Goal: Task Accomplishment & Management: Manage account settings

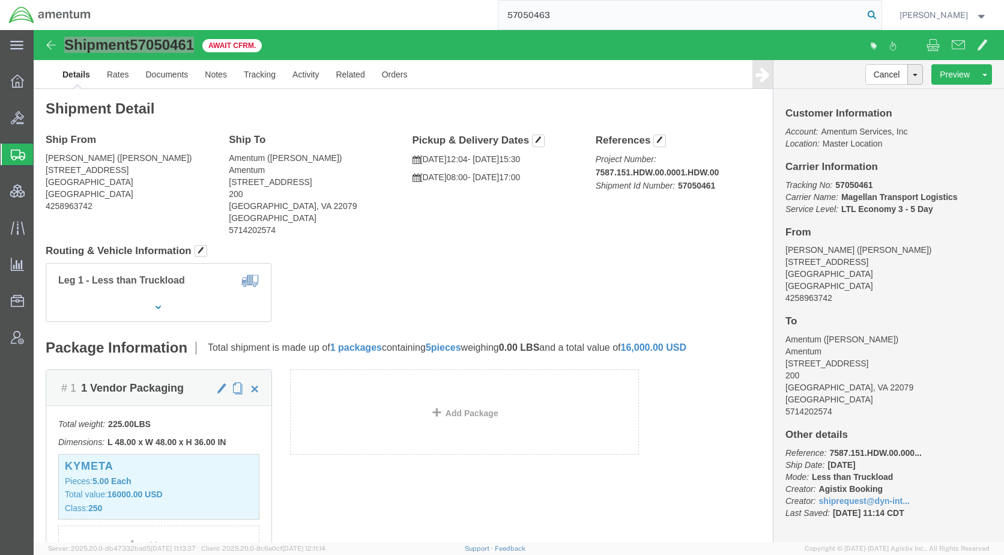
type input "57050463"
click at [880, 13] on icon at bounding box center [871, 15] width 17 height 17
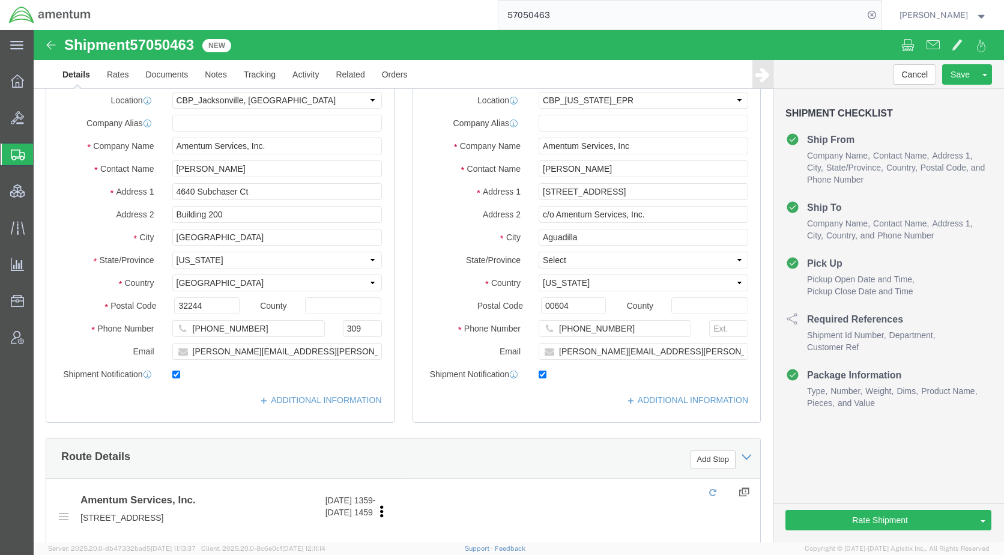
select select "49917"
select select "49933"
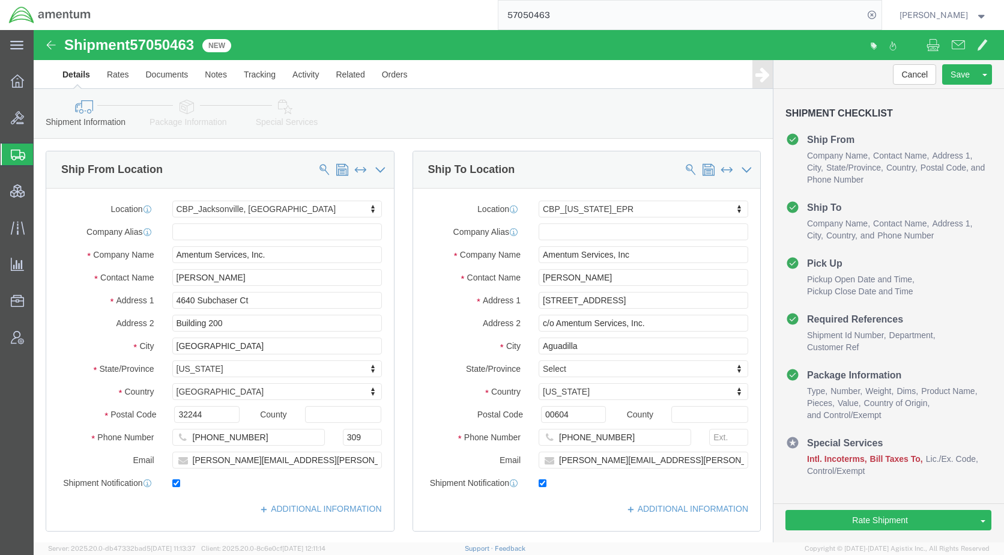
click icon
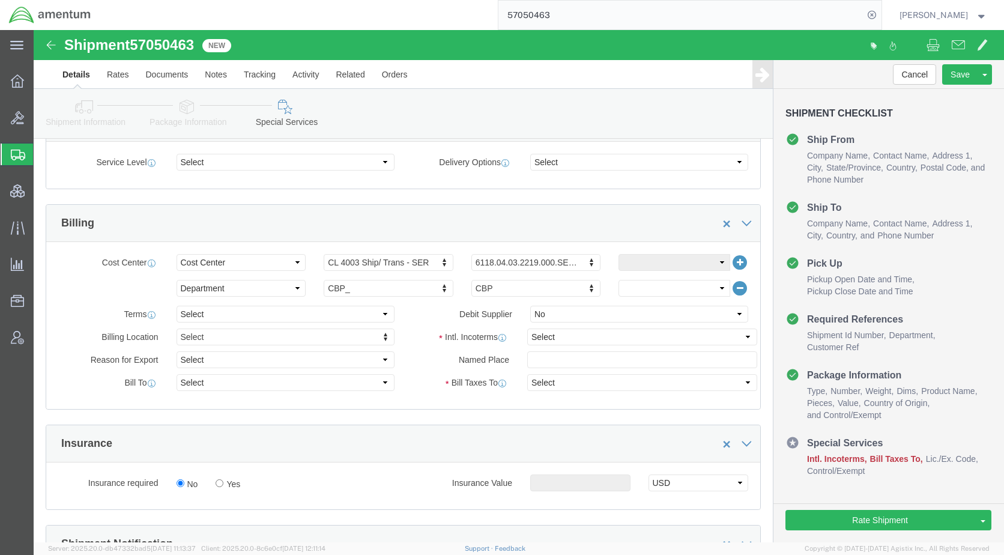
scroll to position [540, 0]
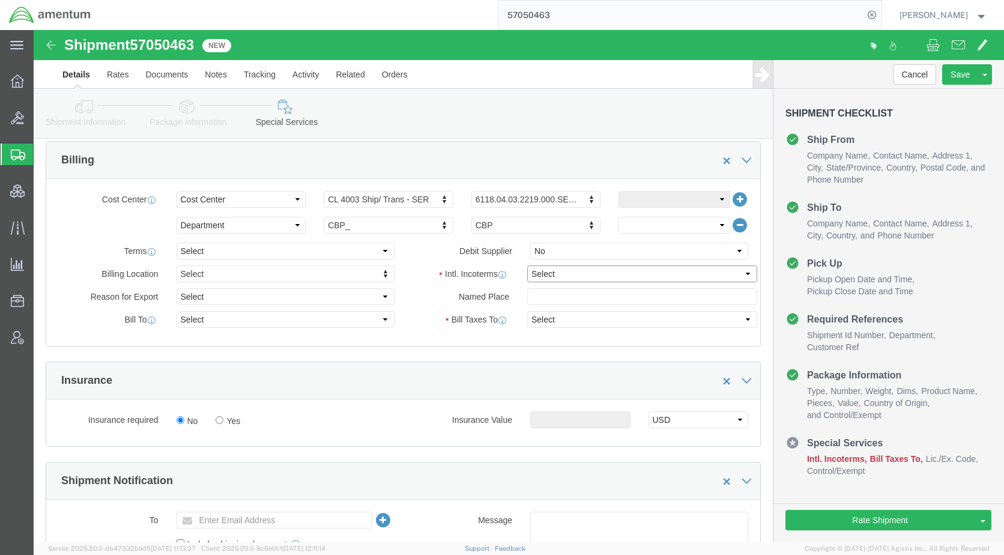
drag, startPoint x: 517, startPoint y: 248, endPoint x: 528, endPoint y: 249, distance: 10.9
click select "Select Carriage Insurance Paid Carriage Paid To Cost and Freight Cost Insurance…"
select select "DDP"
click select "Select Carriage Insurance Paid Carriage Paid To Cost and Freight Cost Insurance…"
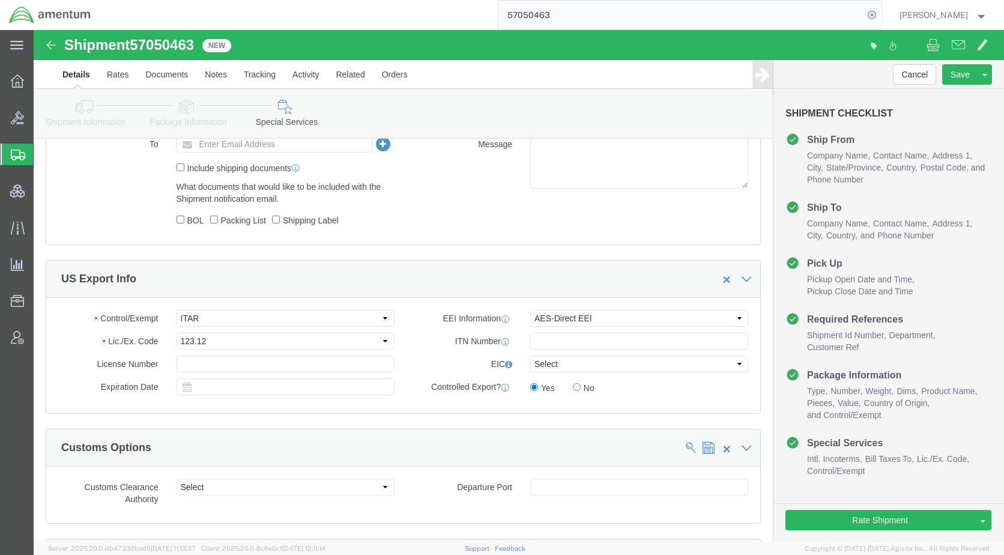
scroll to position [960, 0]
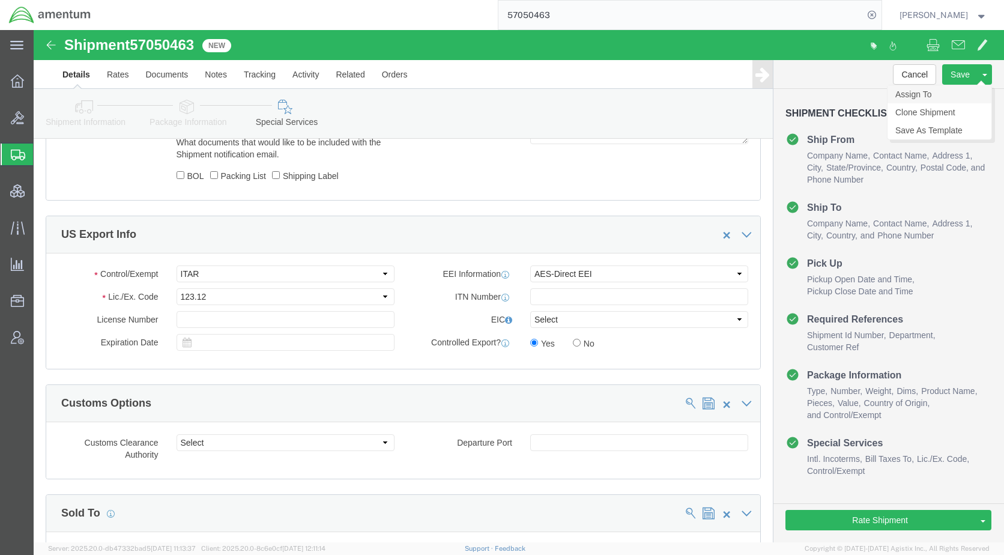
click link "Assign To"
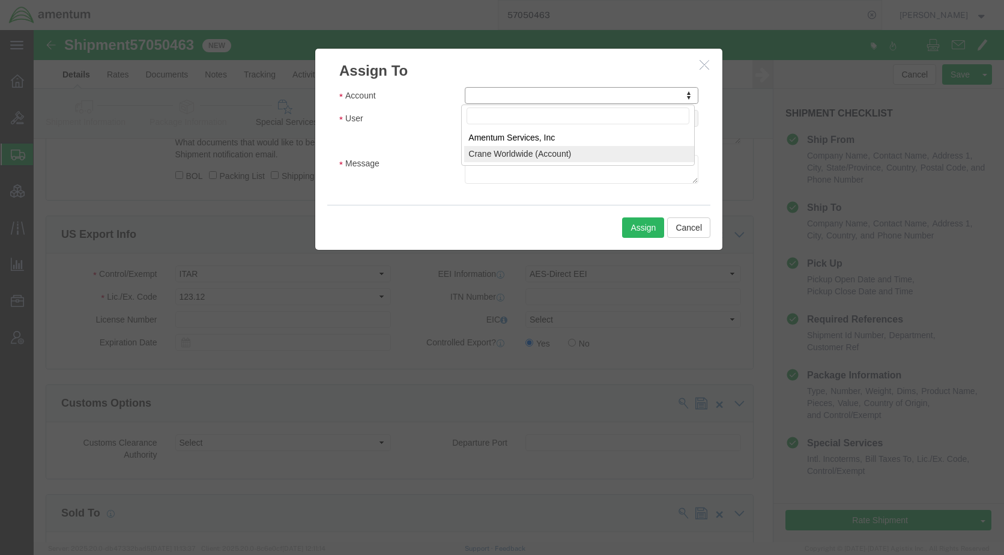
select select "107"
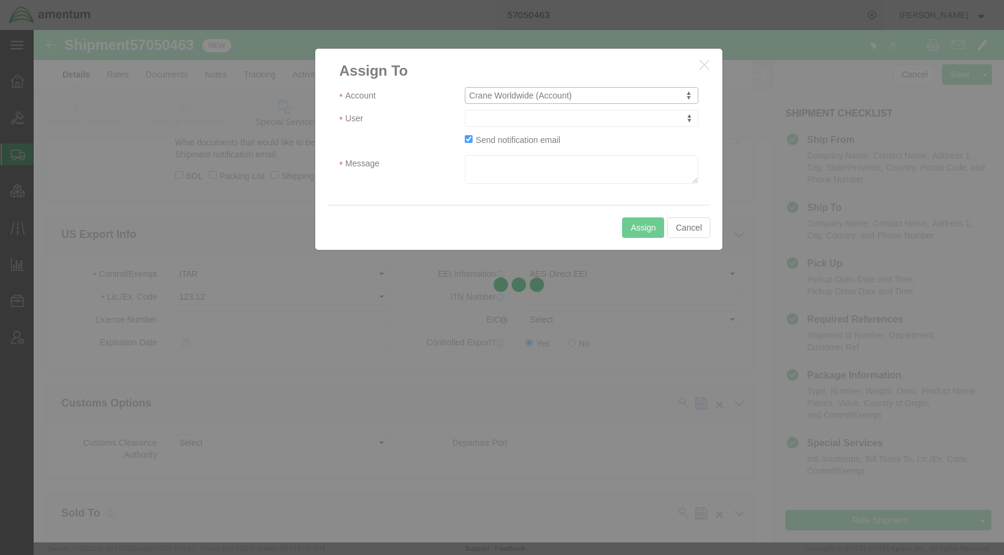
drag, startPoint x: 508, startPoint y: 120, endPoint x: 475, endPoint y: 89, distance: 45.0
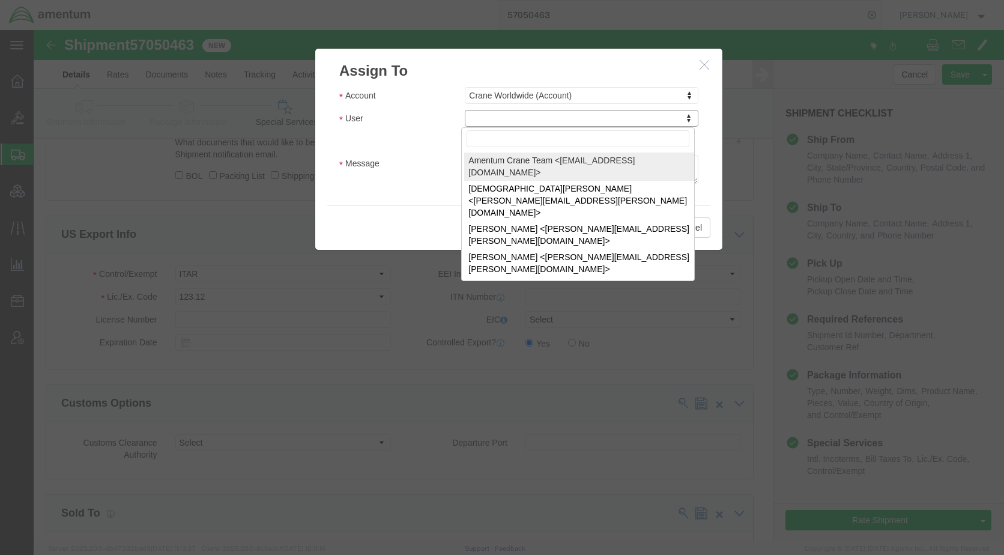
select select "134905"
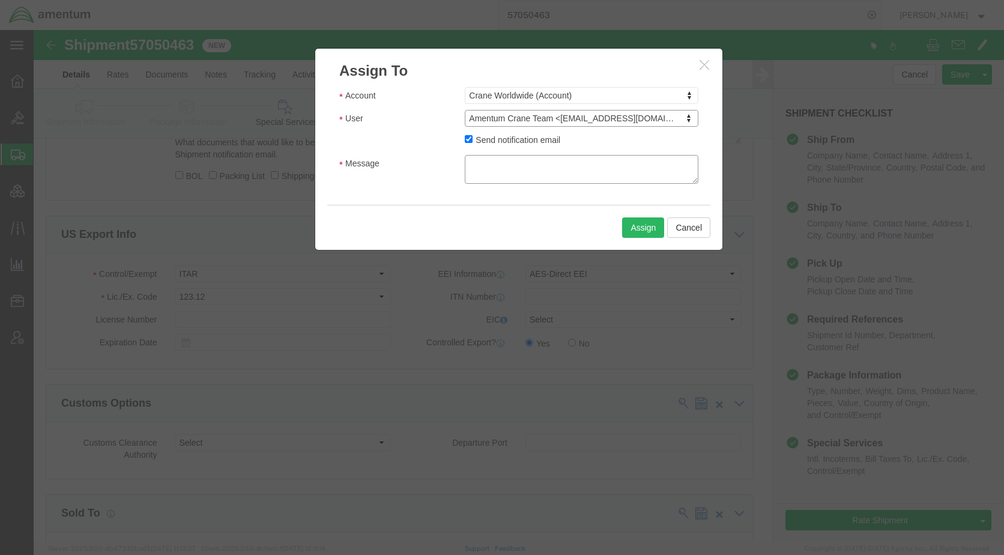
click textarea "Message"
type textarea "Please provide an EEI filiing for this shipment moving via FedEx. Thank you."
click button "Assign"
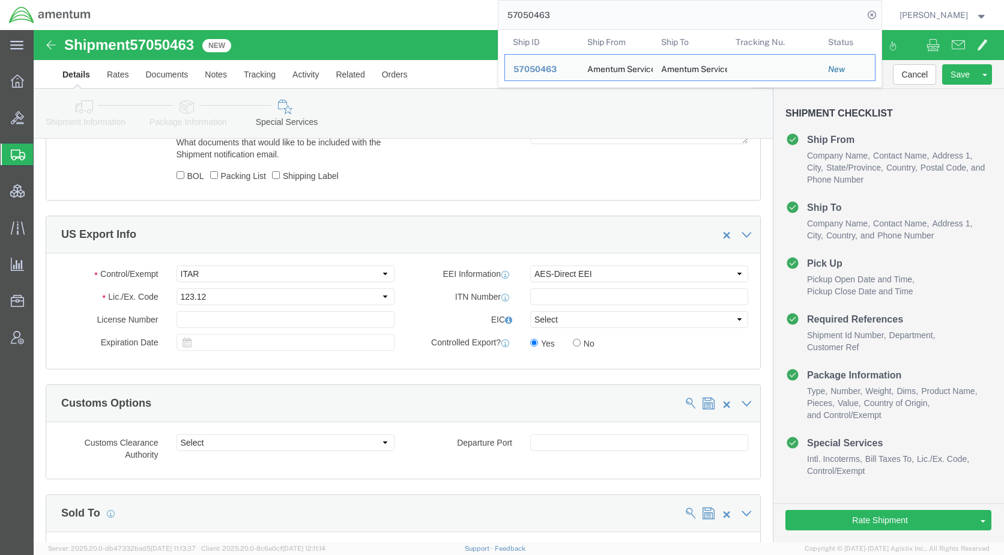
drag, startPoint x: 588, startPoint y: 14, endPoint x: 526, endPoint y: 14, distance: 62.4
click at [526, 14] on input "57050463" at bounding box center [680, 15] width 365 height 29
paste input "1439"
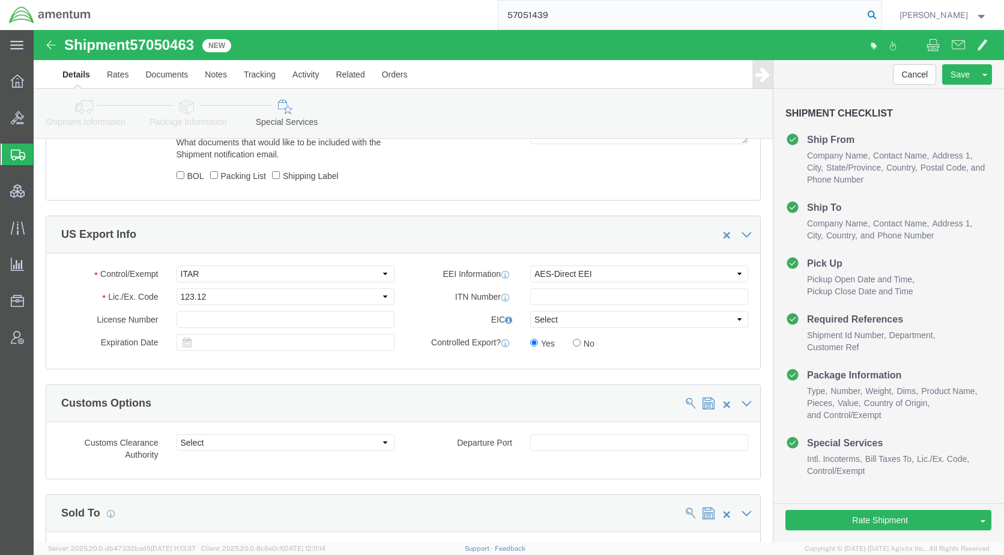
type input "57051439"
click at [880, 14] on icon at bounding box center [871, 15] width 17 height 17
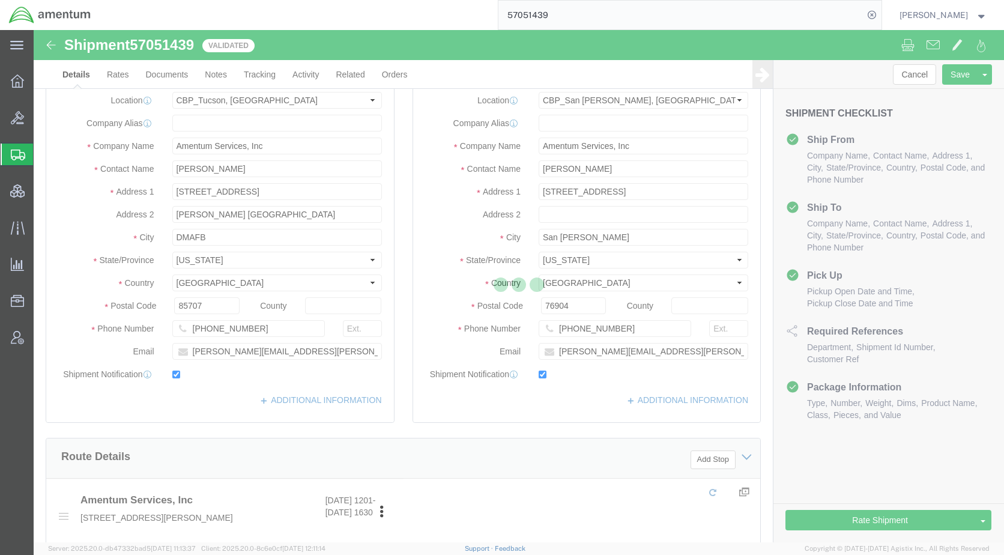
select select "49949"
select select "49914"
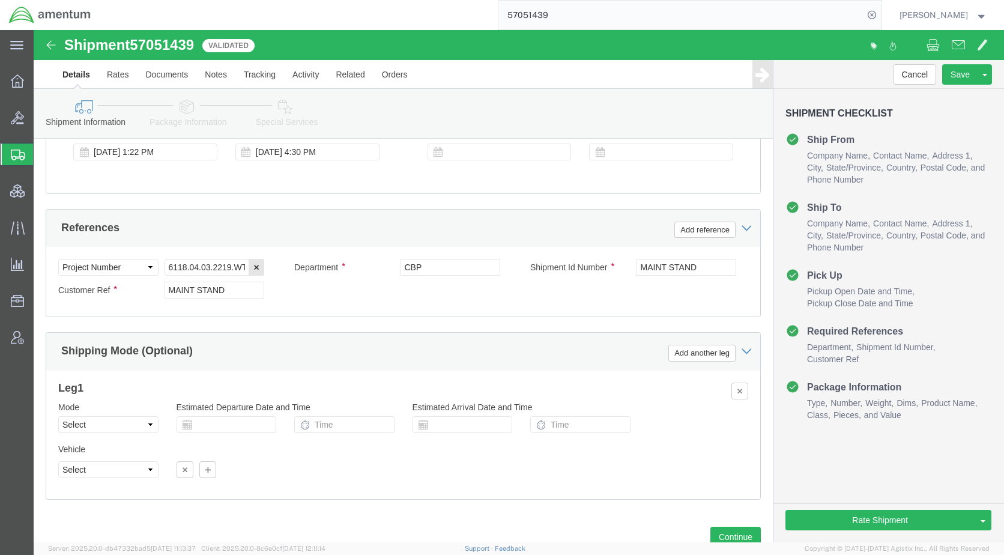
scroll to position [745, 0]
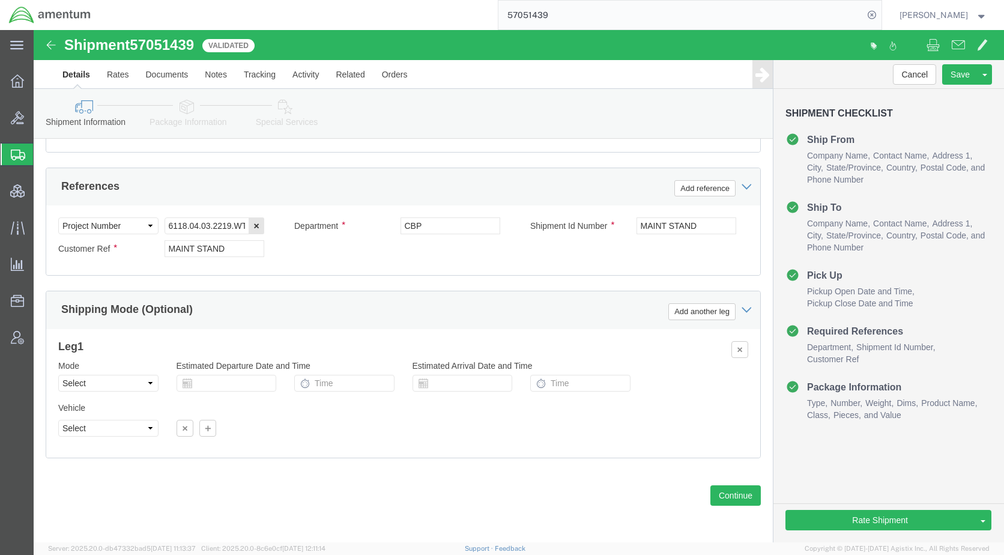
drag, startPoint x: 142, startPoint y: 78, endPoint x: 158, endPoint y: 98, distance: 26.1
click icon
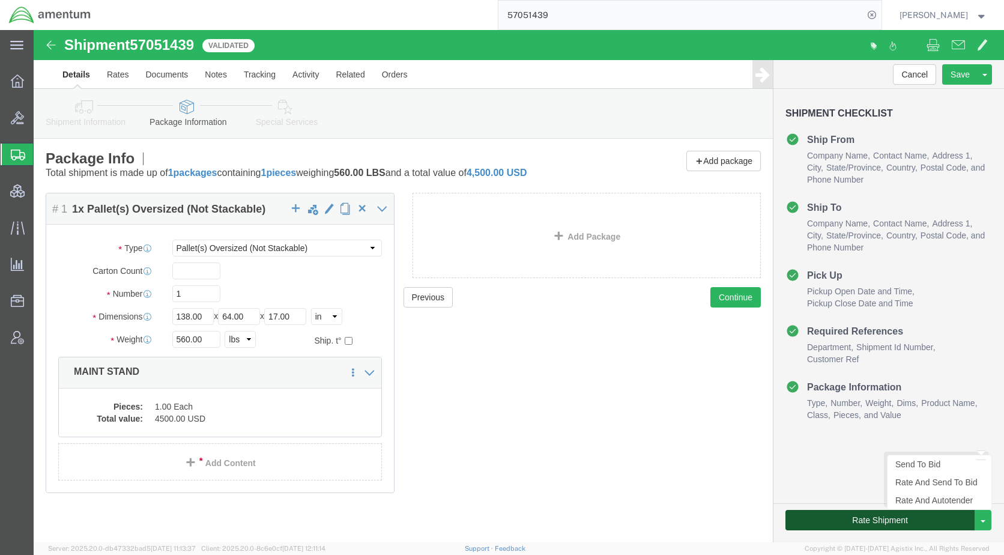
click button "Rate Shipment"
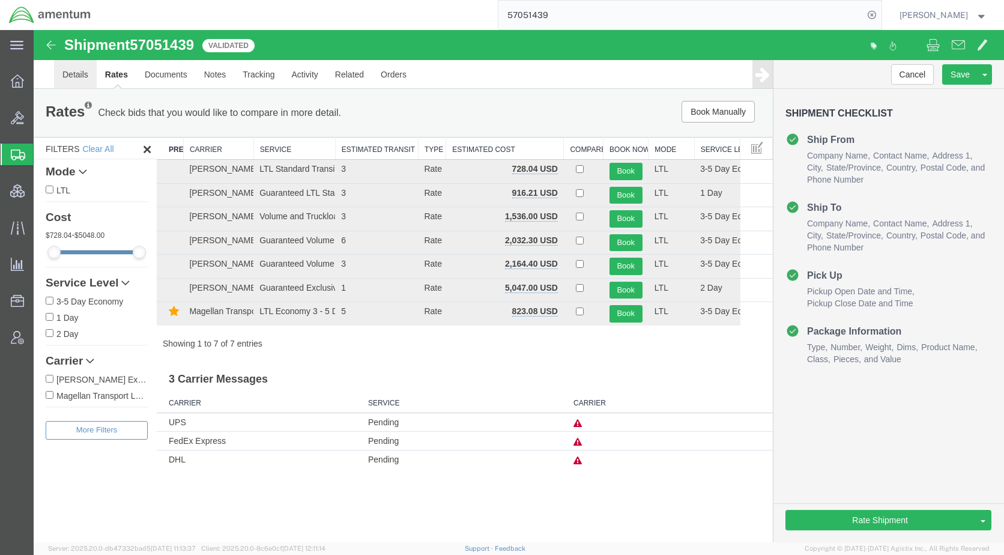
click at [81, 75] on link "Details" at bounding box center [75, 74] width 43 height 29
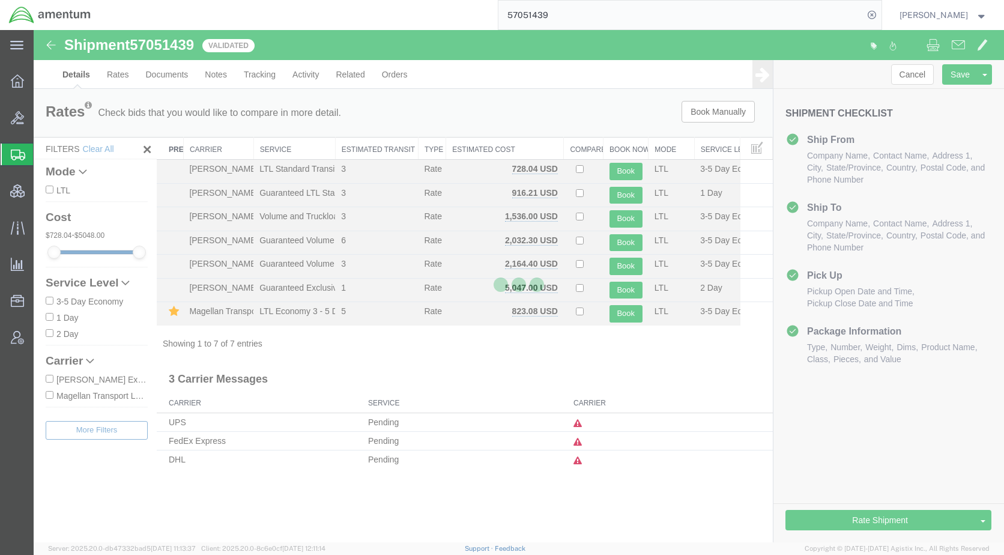
select select "49949"
select select "49914"
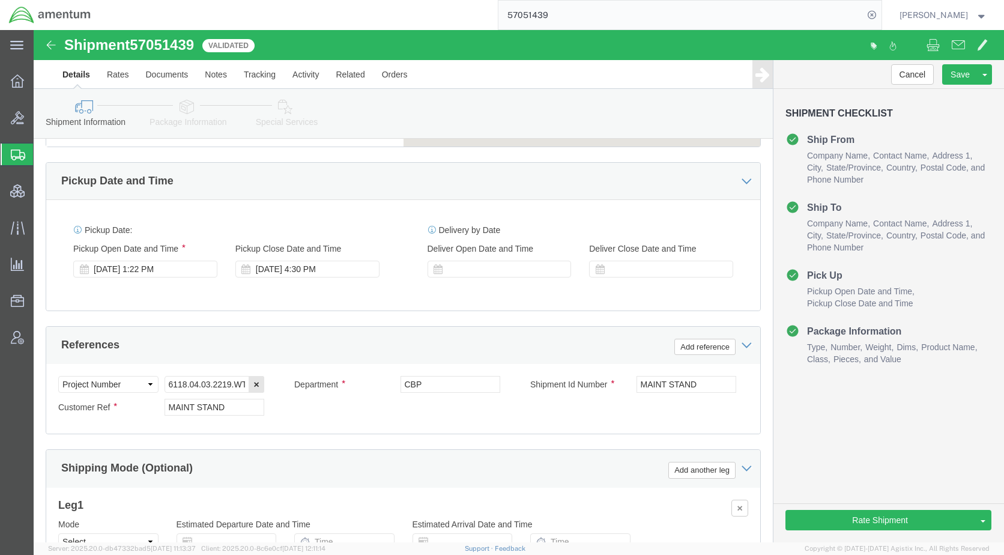
scroll to position [600, 0]
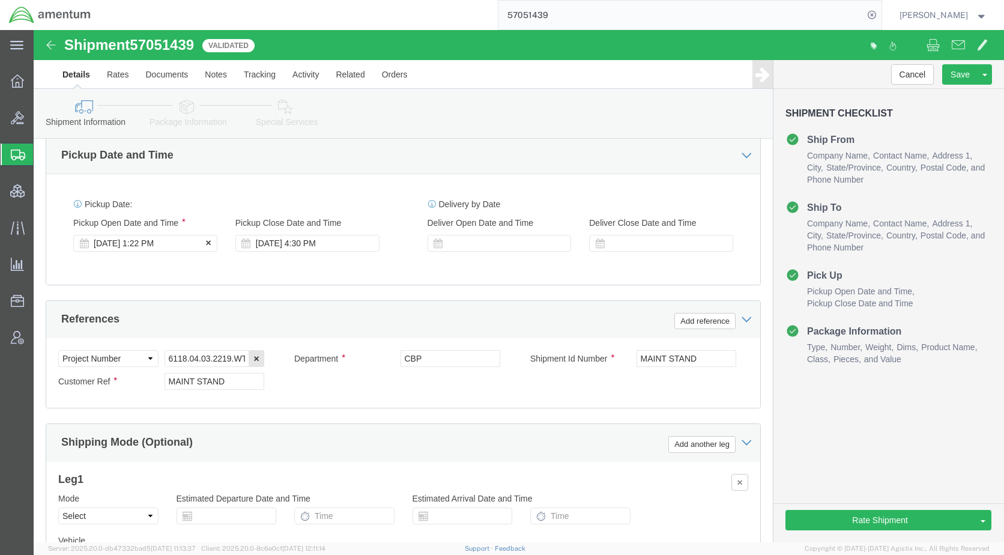
click div "[DATE] 1:22 PM"
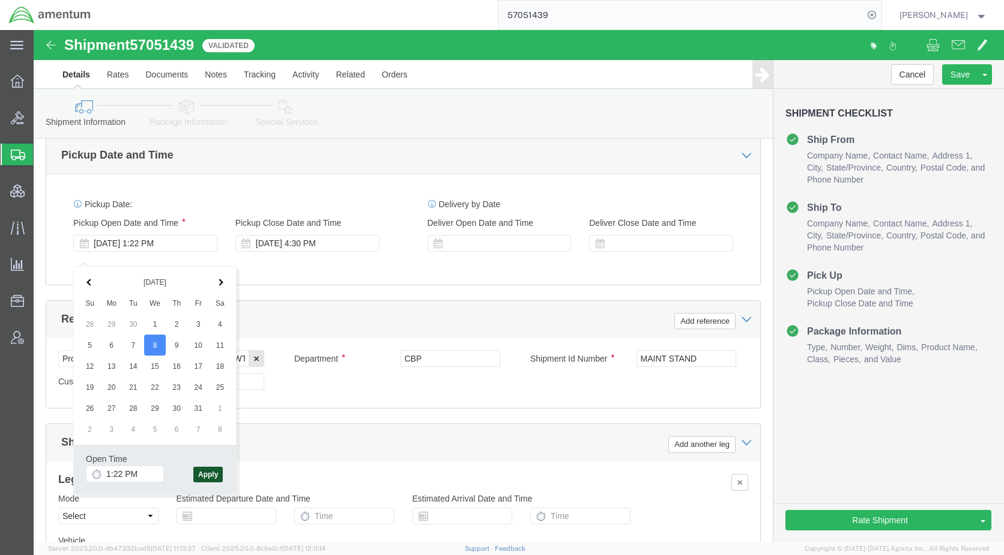
click button "Apply"
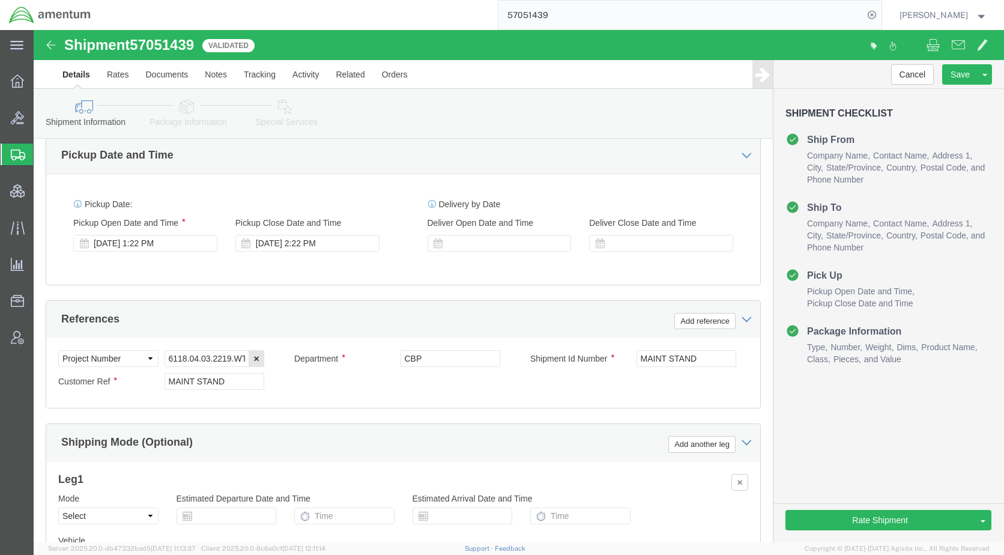
click icon
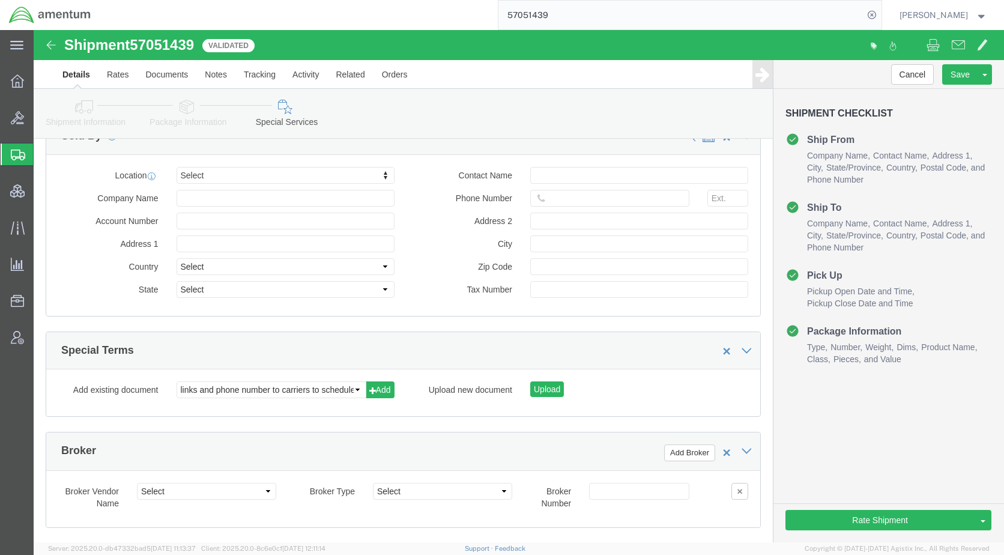
scroll to position [1621, 0]
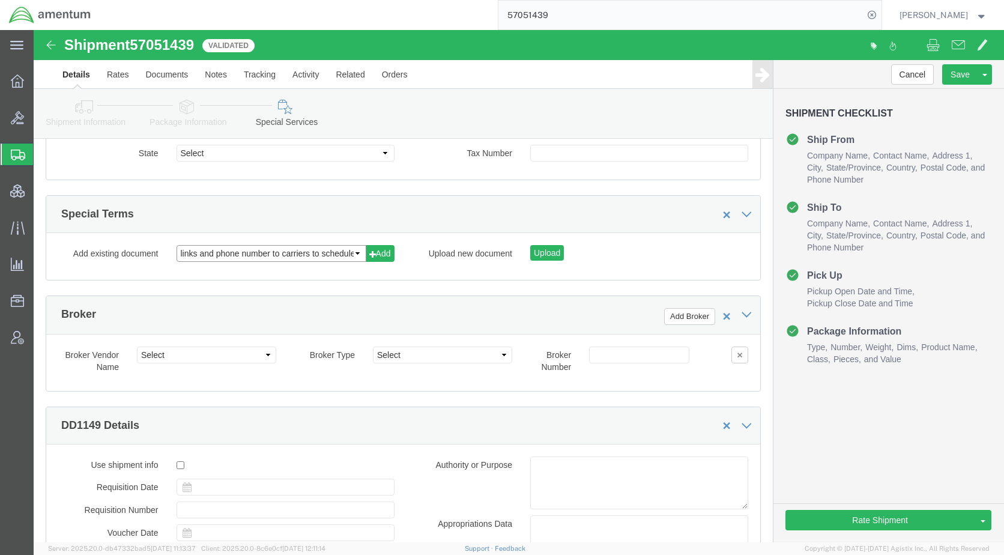
click select "links and phone number to carriers to schedule a pickup instructions for US imp…"
select select "109858247"
click select "links and phone number to carriers to schedule a pickup instructions for US imp…"
click button "Add"
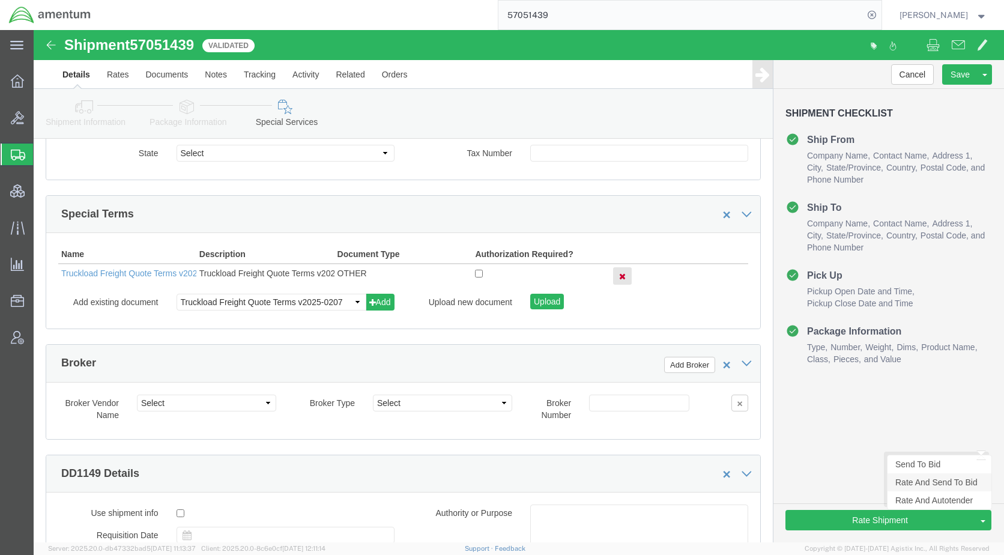
click link "Rate And Send To Bid"
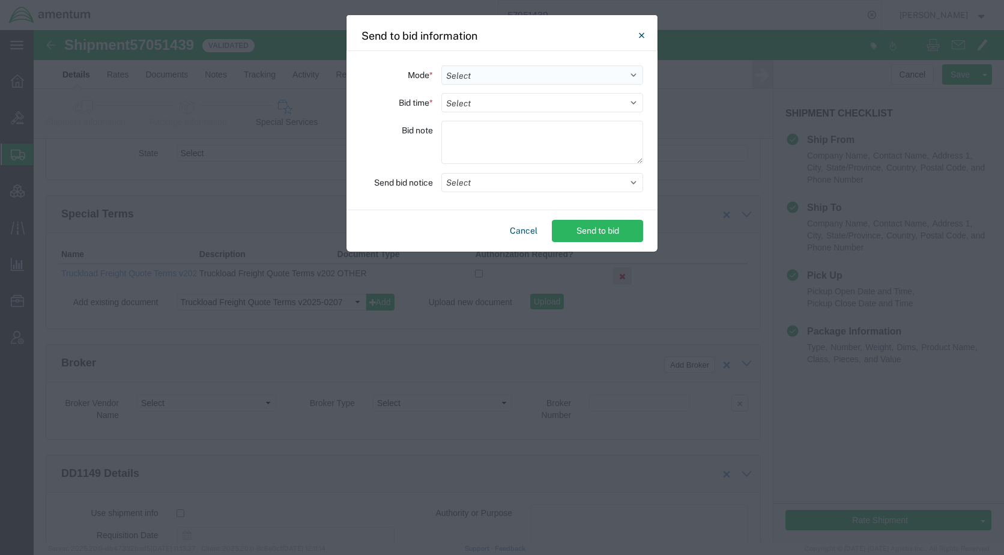
click at [471, 74] on select "Select Small Parcel Truckload Air Rail Less than Truckload Ocean Freight Multi-…" at bounding box center [542, 74] width 202 height 19
select select "TL"
click at [441, 65] on select "Select Small Parcel Truckload Air Rail Less than Truckload Ocean Freight Multi-…" at bounding box center [542, 74] width 202 height 19
click at [484, 109] on select "Select 30 Min (Rush) 1 Hour (Rush) 2 Hours (Rush) 4 Hours (Rush) 8 Hours (Rush)…" at bounding box center [542, 102] width 202 height 19
select select "24"
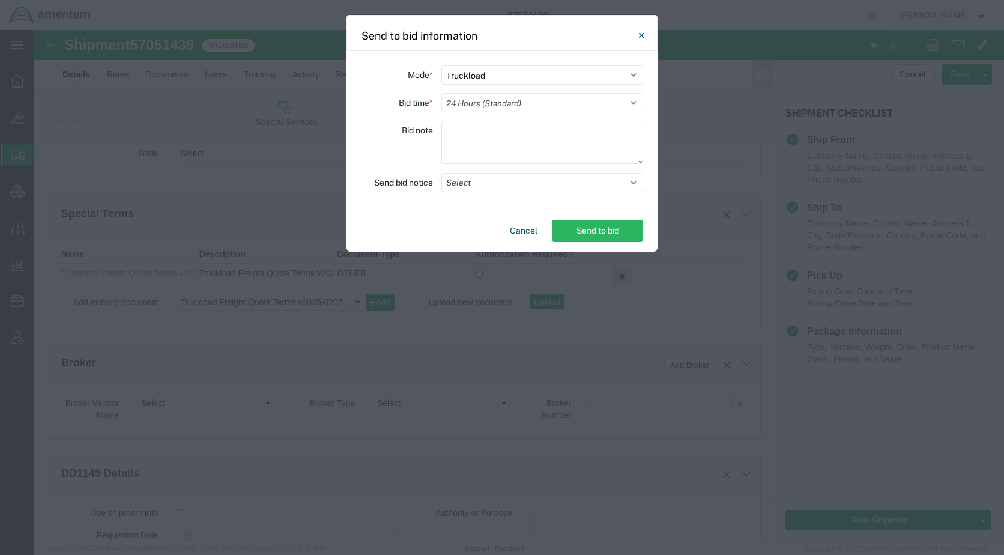
click at [441, 93] on select "Select 30 Min (Rush) 1 Hour (Rush) 2 Hours (Rush) 4 Hours (Rush) 8 Hours (Rush)…" at bounding box center [542, 102] width 202 height 19
click at [481, 187] on button "Select" at bounding box center [542, 182] width 202 height 19
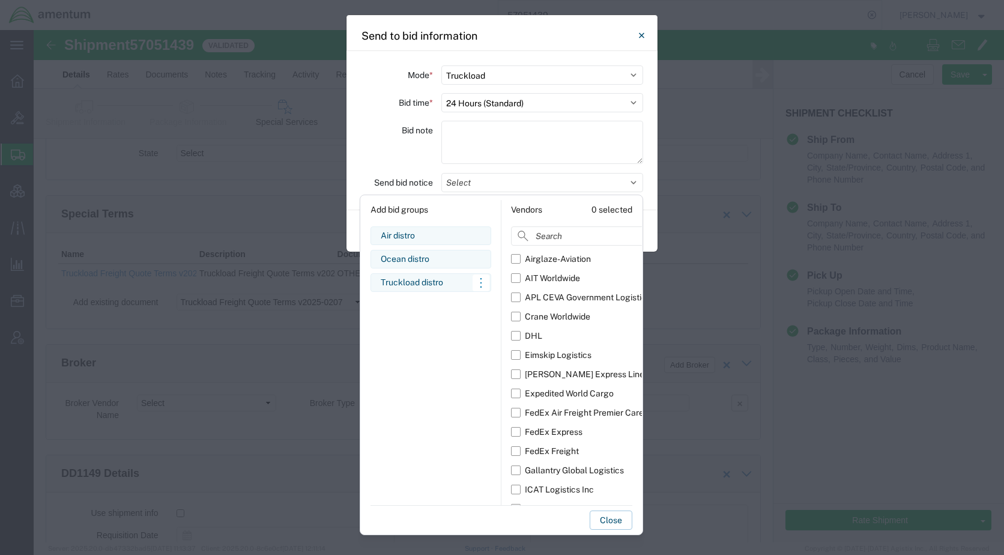
click at [439, 279] on div "Truckload distro" at bounding box center [431, 282] width 100 height 13
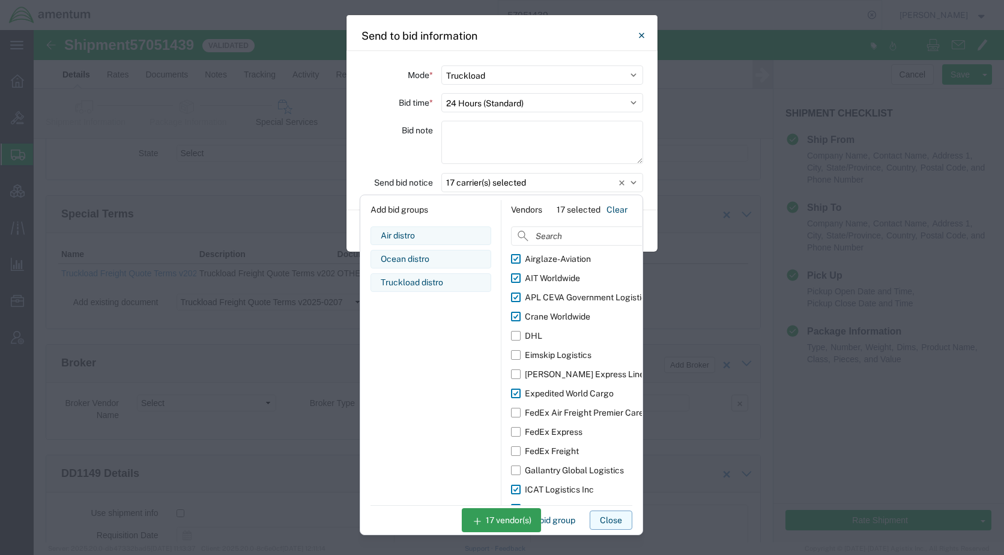
click at [612, 522] on button "Close" at bounding box center [610, 519] width 43 height 19
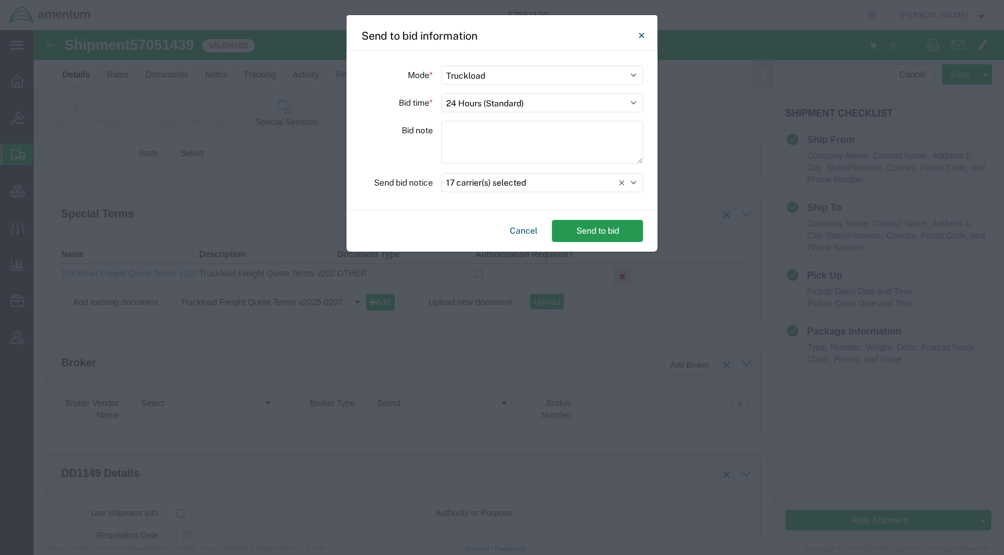
click at [600, 223] on button "Send to bid" at bounding box center [597, 231] width 91 height 22
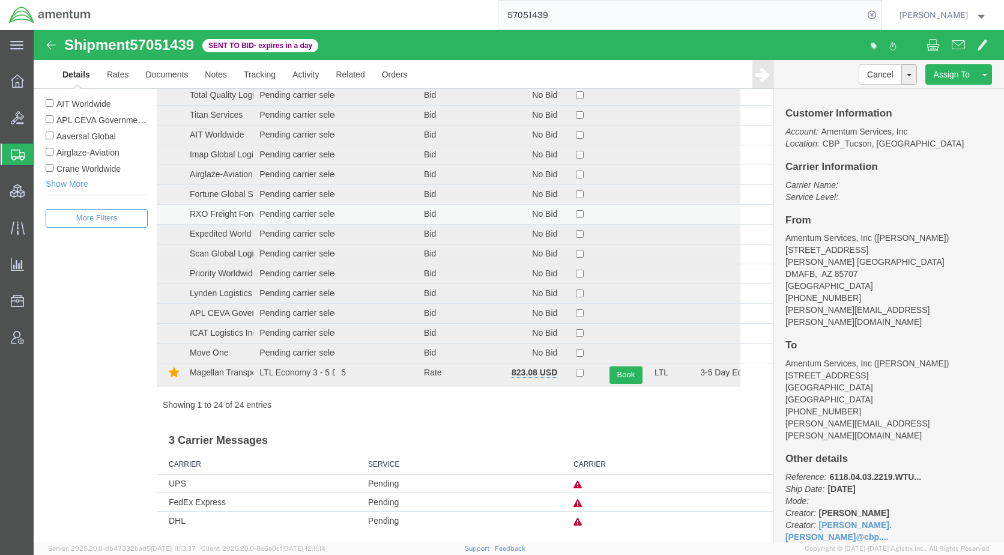
scroll to position [276, 0]
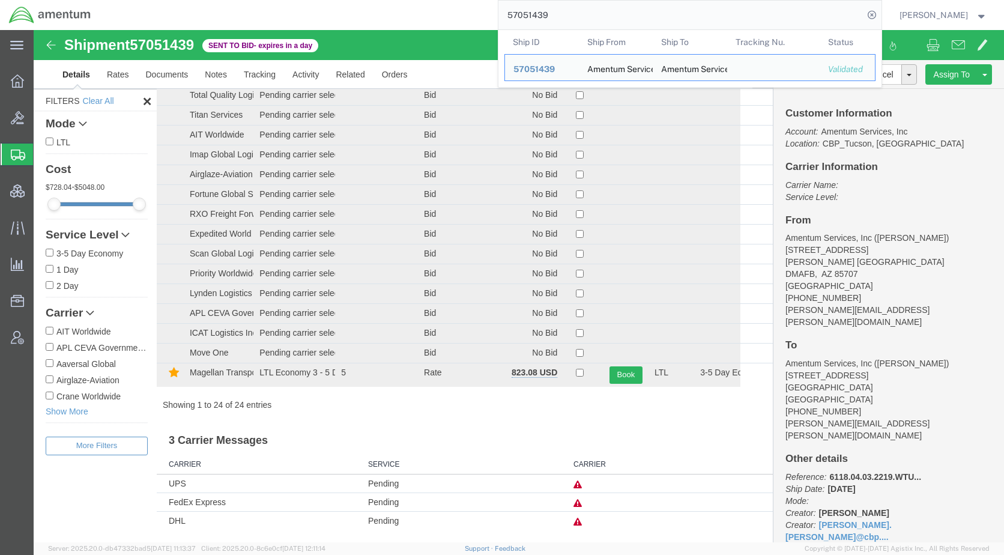
drag, startPoint x: 606, startPoint y: 12, endPoint x: 479, endPoint y: 19, distance: 127.4
click at [479, 19] on div "57051439 Ship ID Ship From Ship To Tracking Nu. Status Ship ID 57051439 Ship Fr…" at bounding box center [491, 15] width 782 height 30
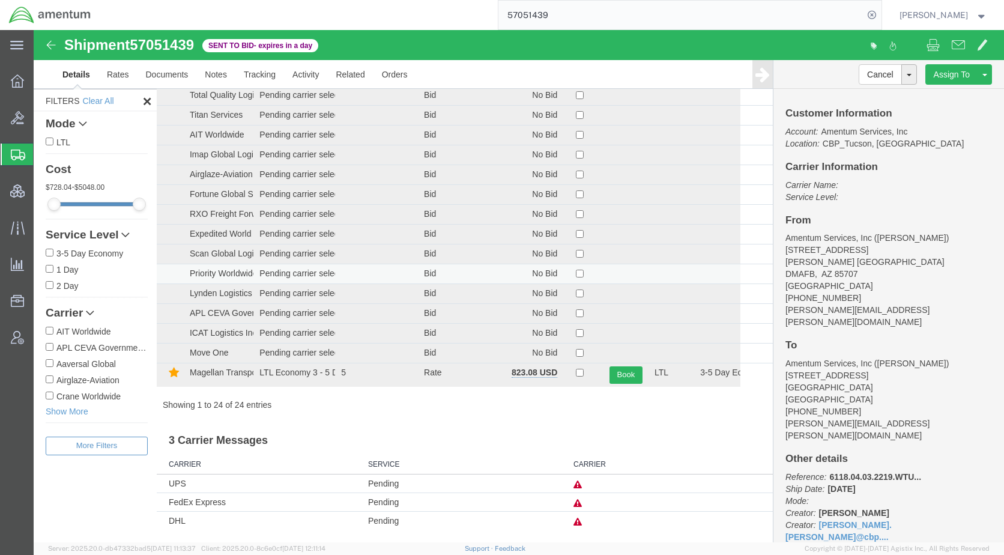
scroll to position [0, 0]
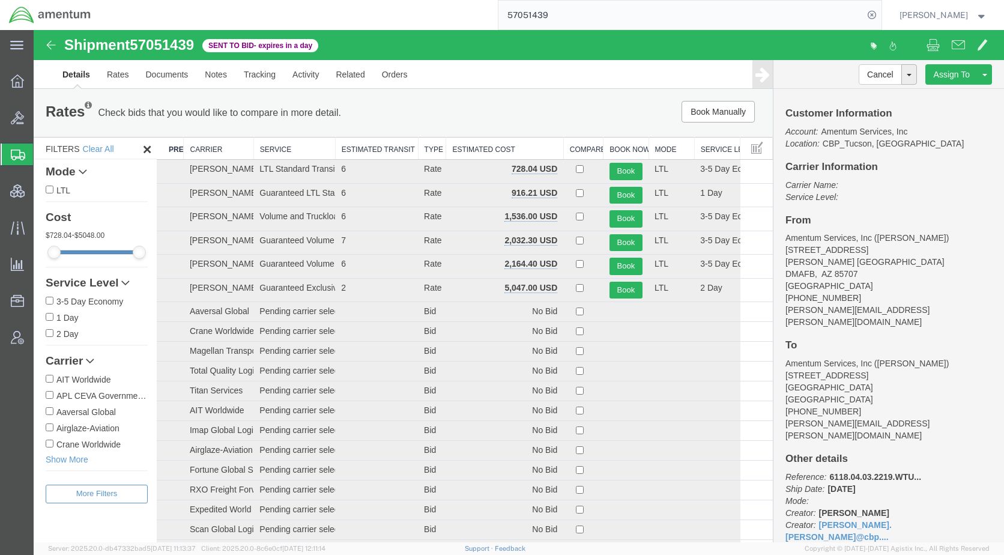
paste input "0463"
type input "57050463"
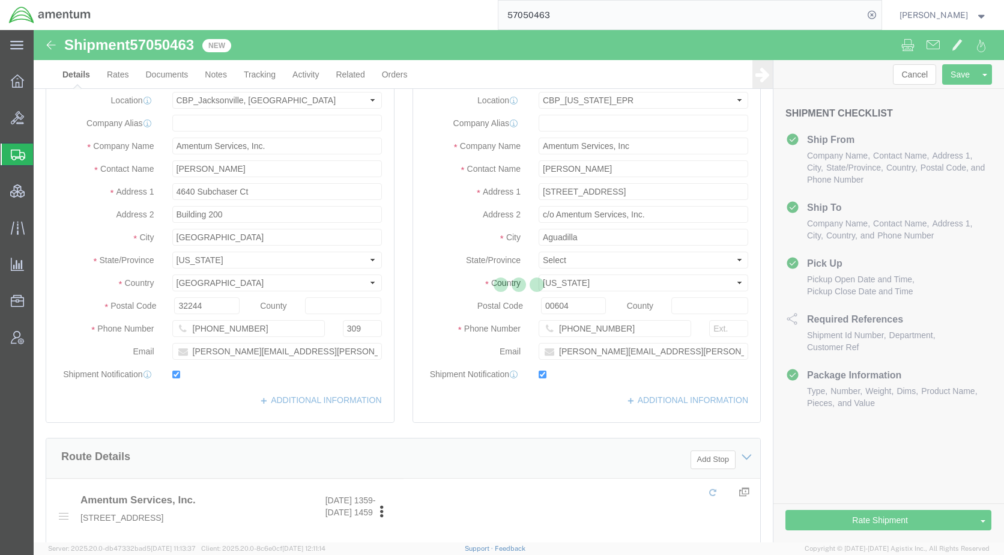
select select "49917"
select select "49933"
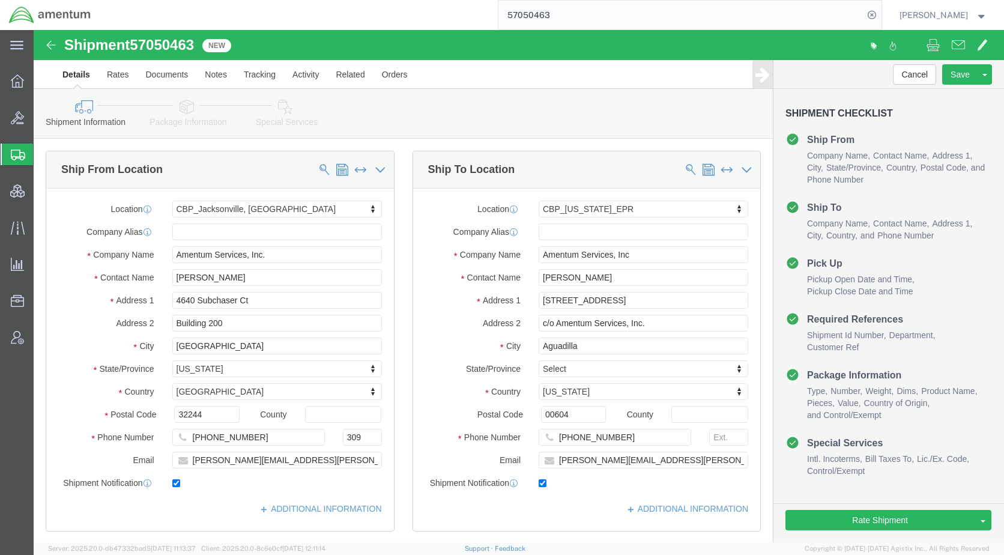
drag, startPoint x: 244, startPoint y: 79, endPoint x: 260, endPoint y: 85, distance: 17.3
click icon
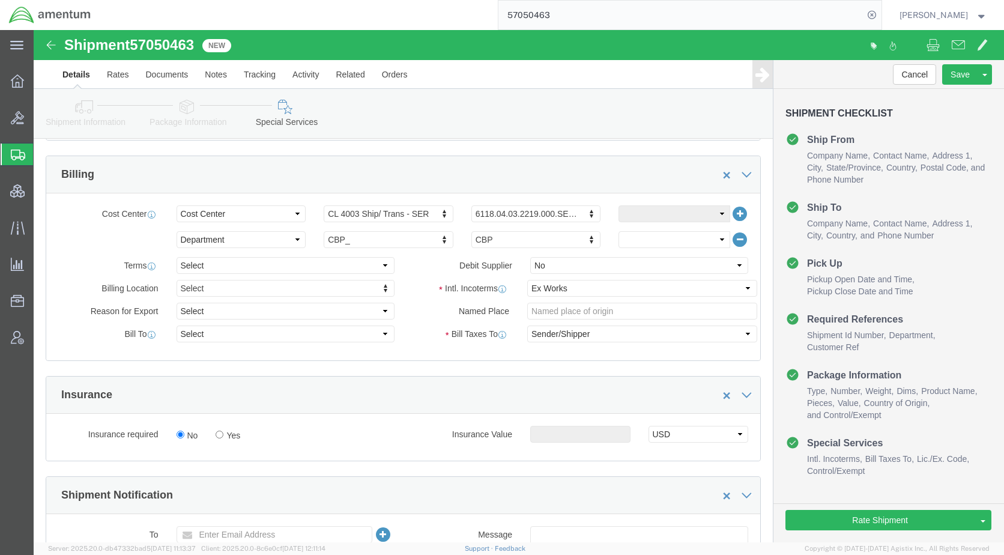
scroll to position [540, 0]
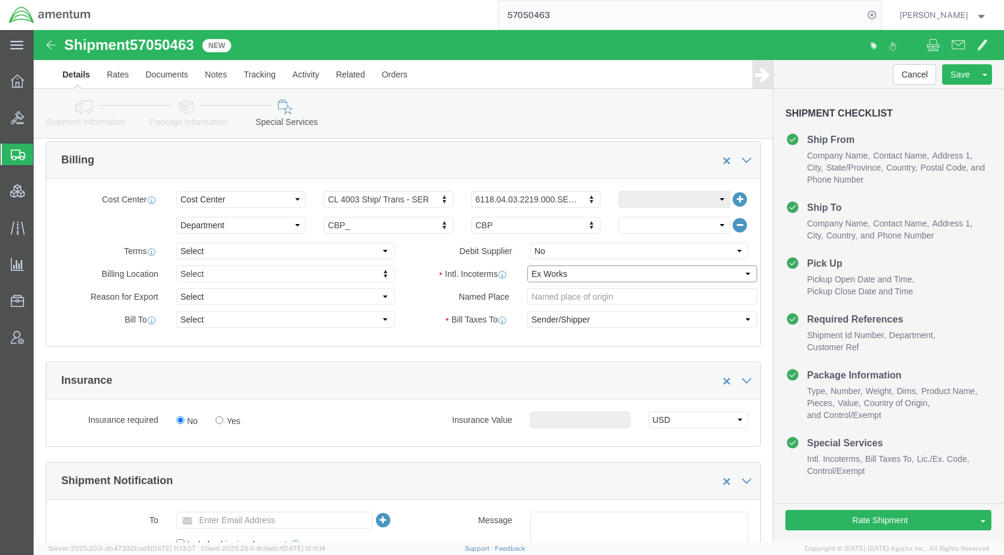
click select "Select Carriage Insurance Paid Carriage Paid To Cost and Freight Cost Insurance…"
select select "DDP"
click select "Select Carriage Insurance Paid Carriage Paid To Cost and Freight Cost Insurance…"
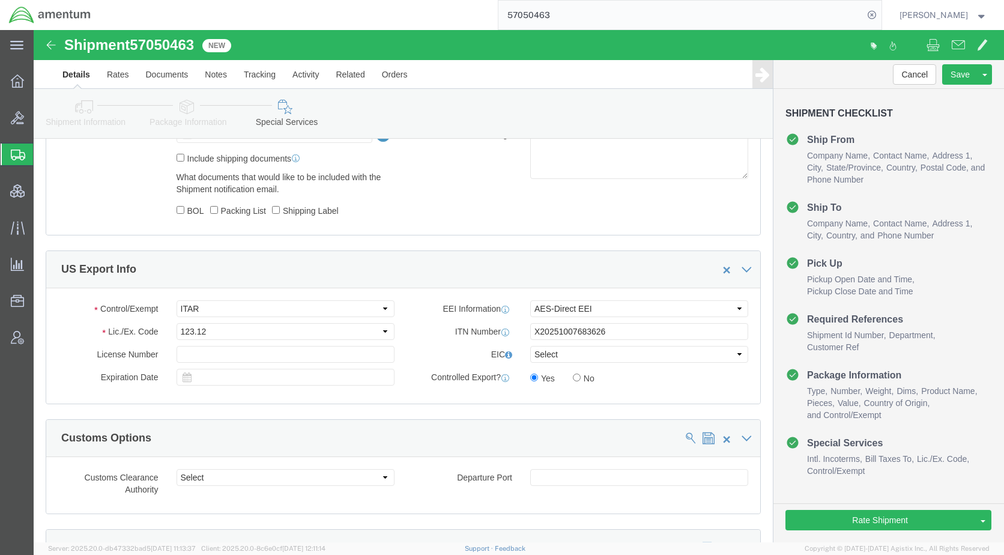
scroll to position [960, 0]
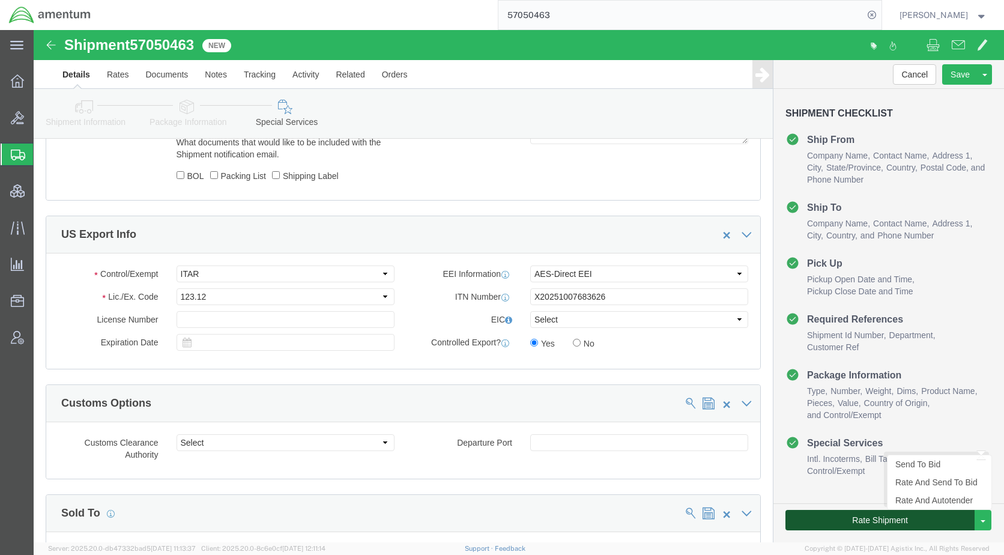
click button "Rate Shipment"
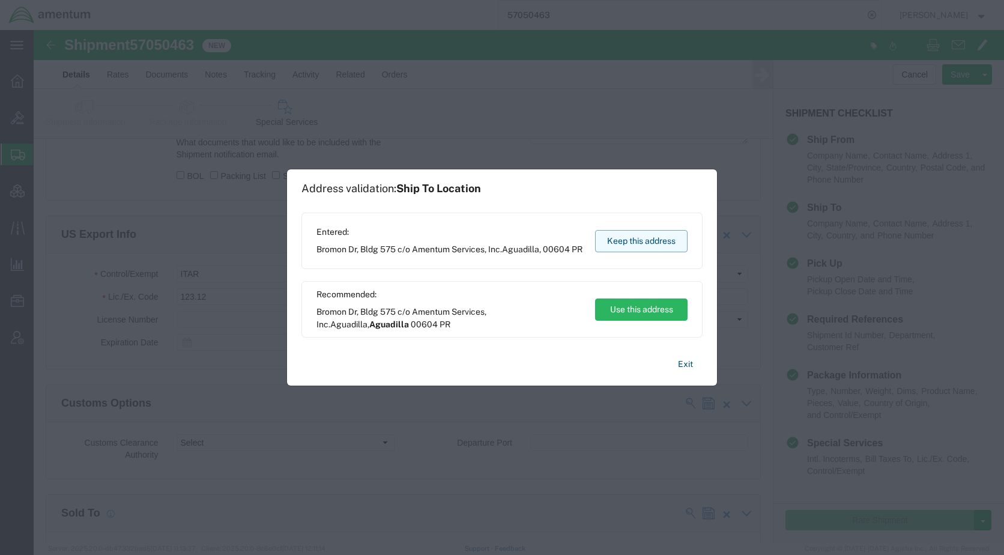
click at [663, 237] on button "Keep this address" at bounding box center [641, 241] width 92 height 22
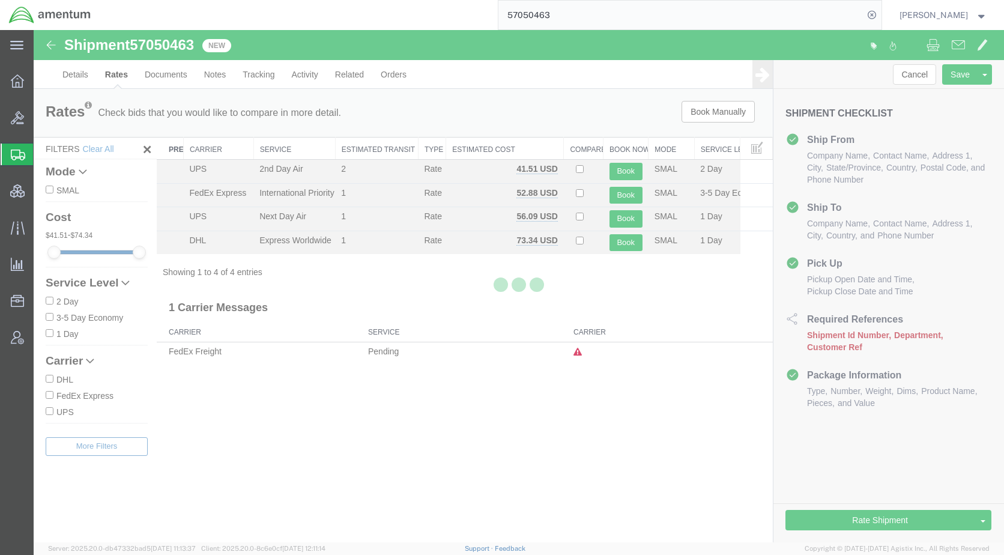
scroll to position [0, 0]
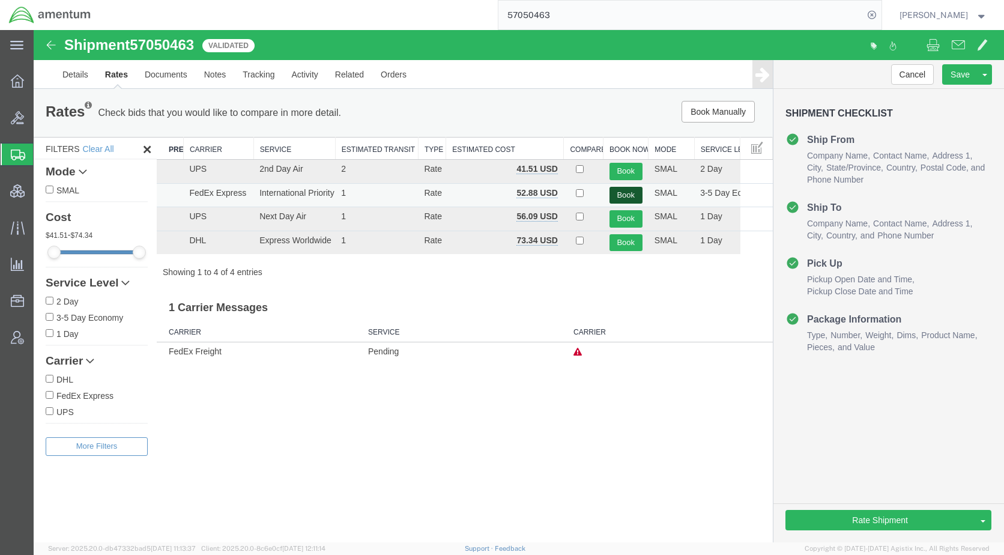
click at [627, 188] on button "Book" at bounding box center [625, 195] width 33 height 17
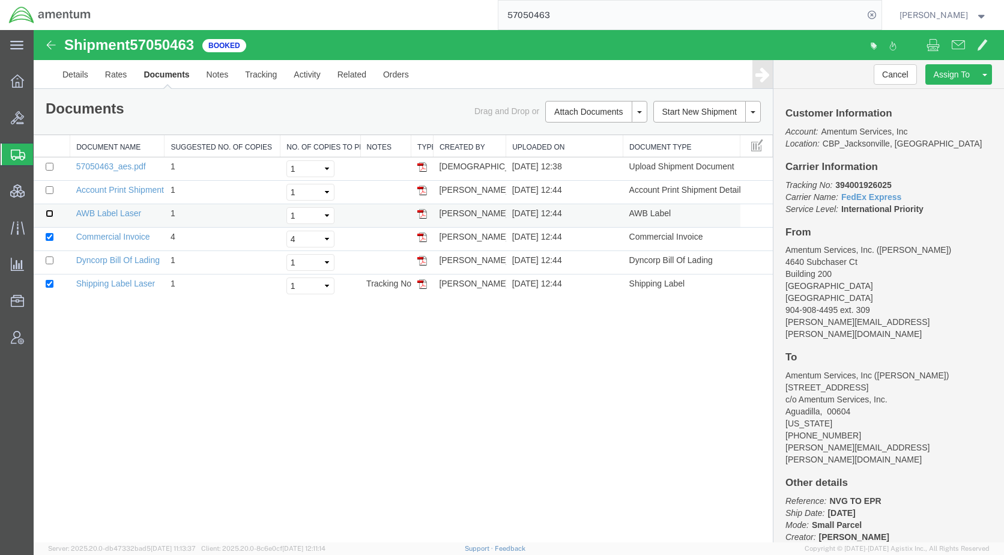
click at [53, 212] on input "checkbox" at bounding box center [50, 213] width 8 height 8
checkbox input "true"
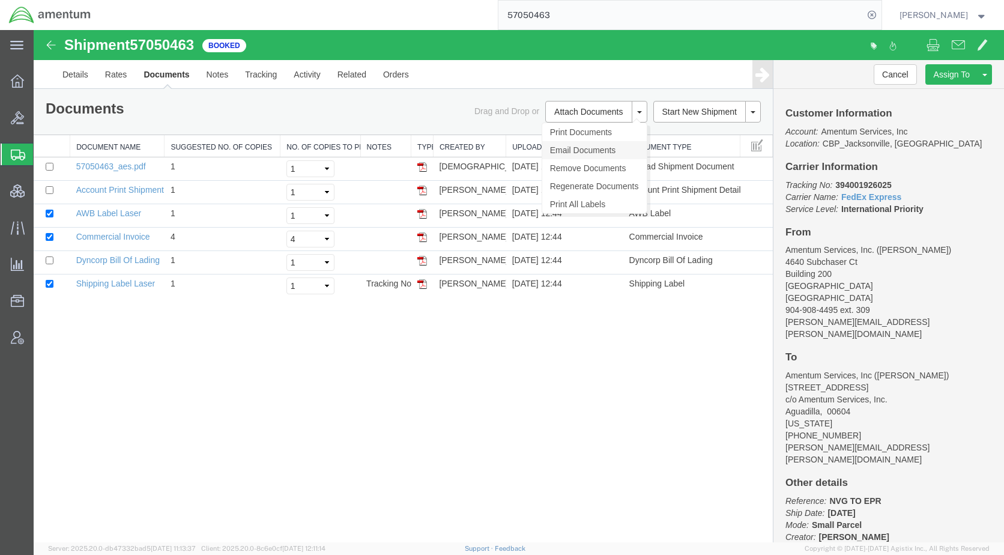
click at [584, 148] on link "Email Documents" at bounding box center [594, 150] width 104 height 18
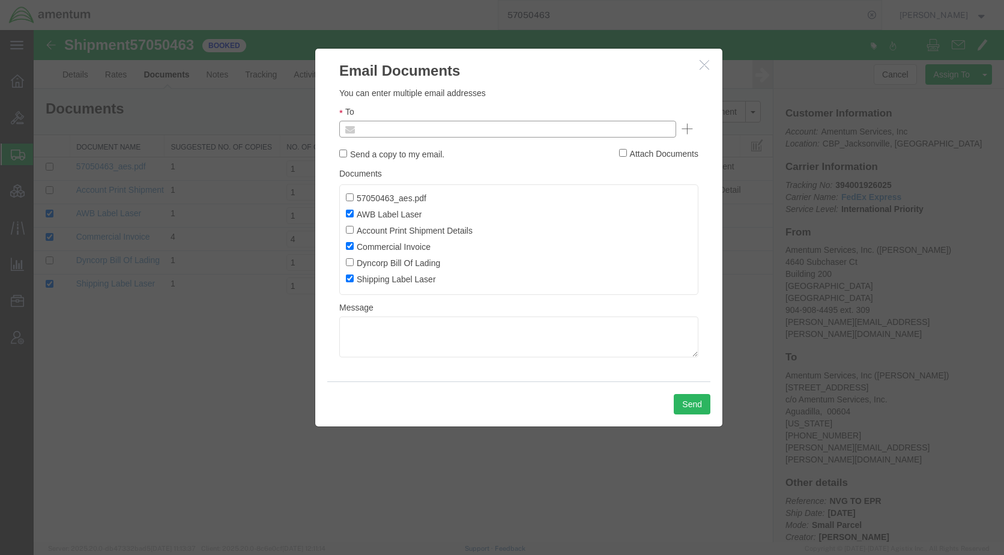
click at [477, 132] on input "text" at bounding box center [426, 129] width 140 height 16
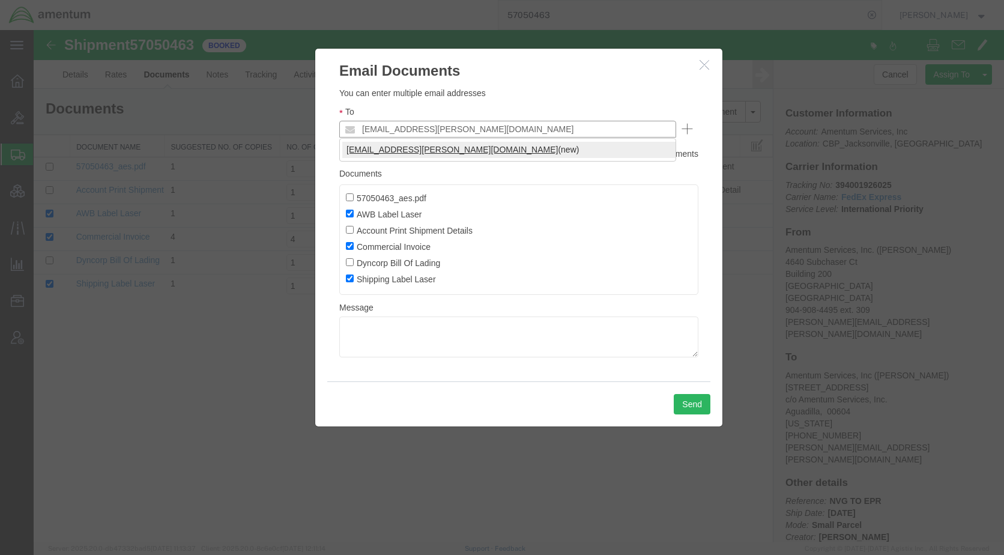
type input "[EMAIL_ADDRESS][PERSON_NAME][DOMAIN_NAME]"
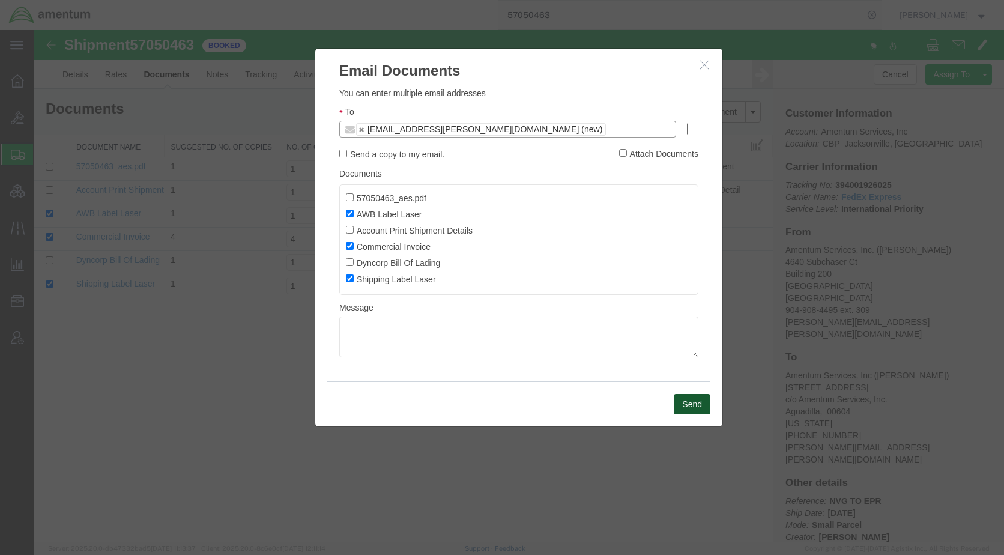
click at [693, 404] on button "Send" at bounding box center [692, 404] width 37 height 20
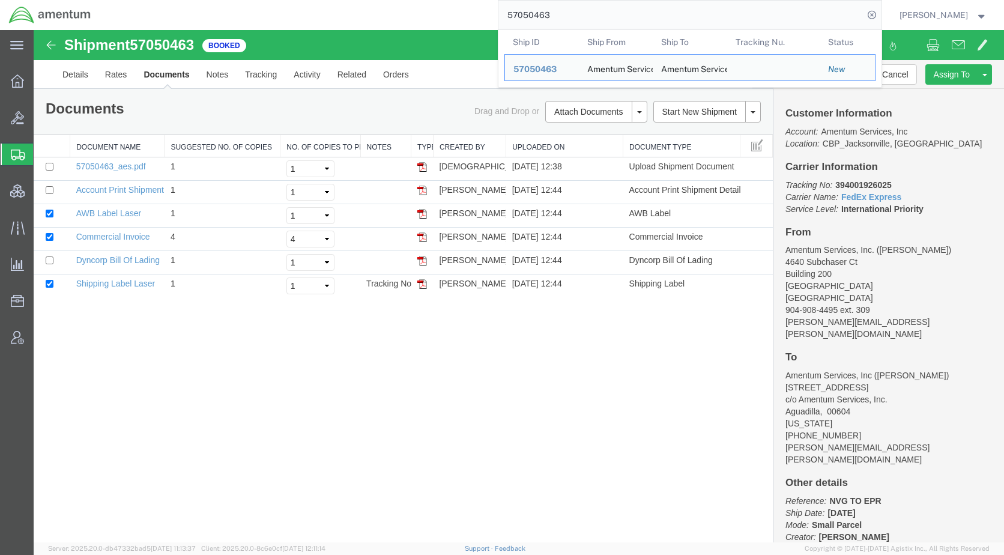
drag, startPoint x: 618, startPoint y: 10, endPoint x: 524, endPoint y: 10, distance: 93.6
click at [524, 10] on input "57050463" at bounding box center [680, 15] width 365 height 29
paste input "2344"
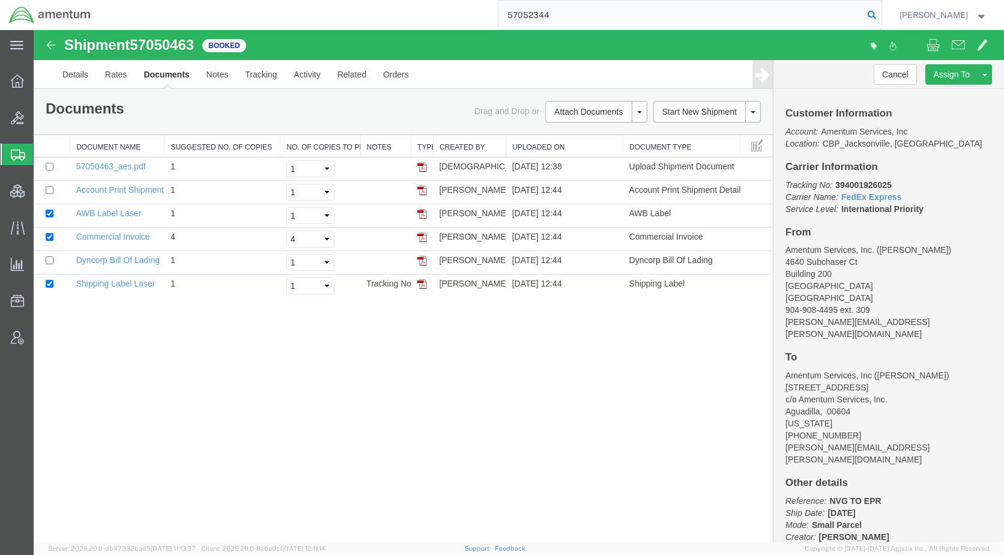
type input "57052344"
click at [880, 13] on icon at bounding box center [871, 15] width 17 height 17
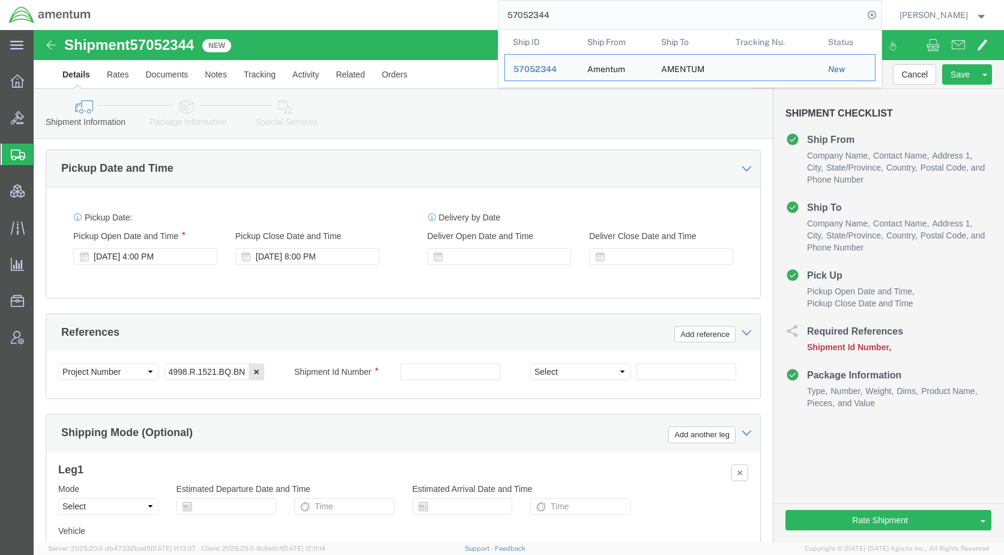
scroll to position [600, 0]
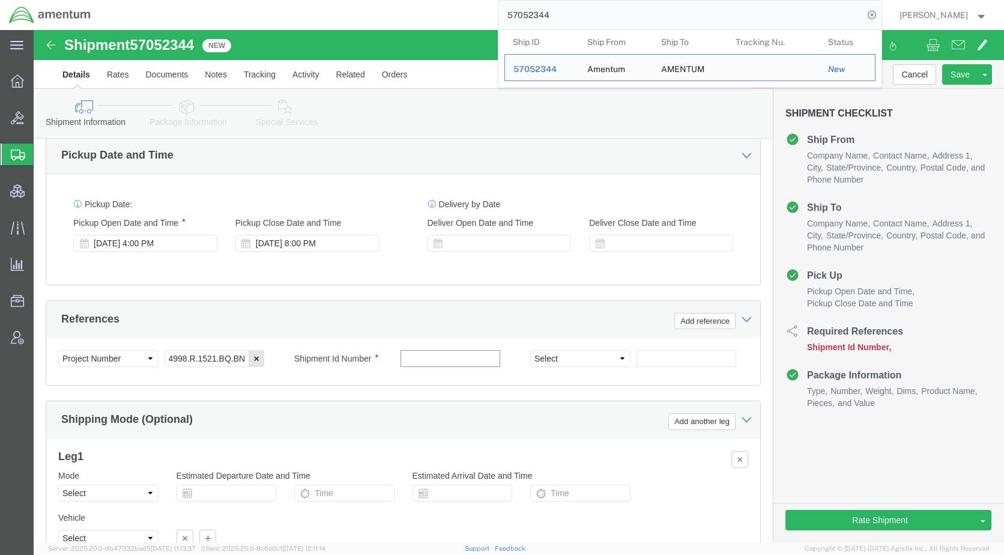
paste input "57052344"
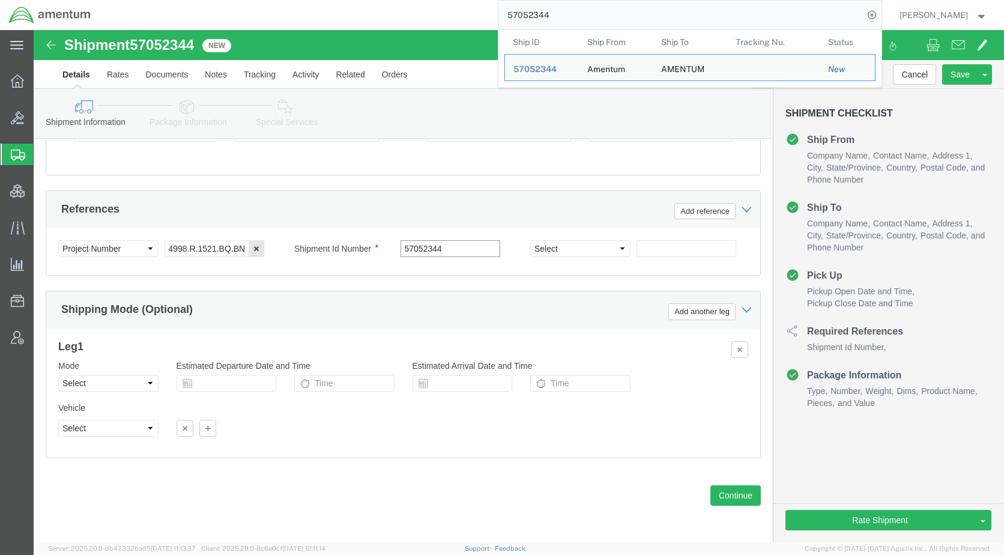
type input "57052344"
click icon
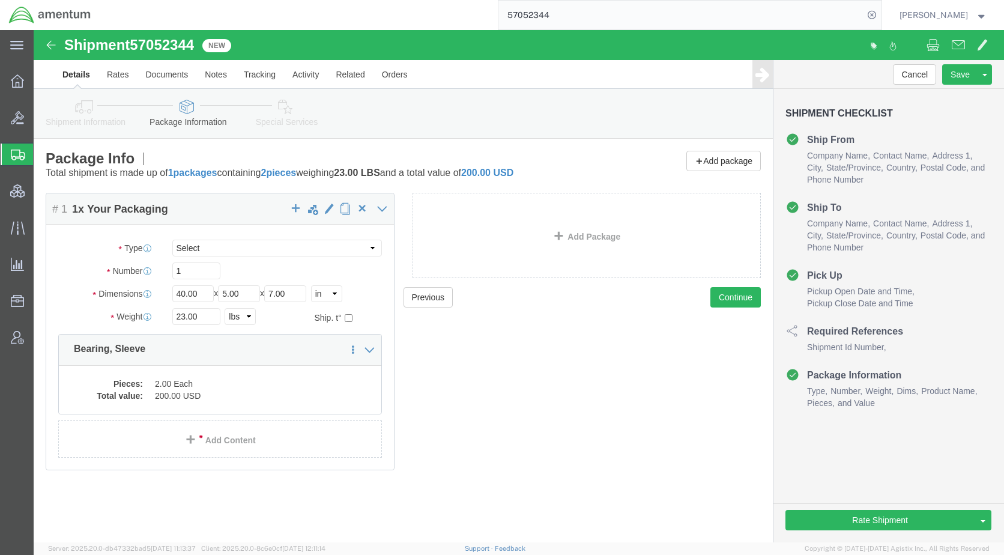
click icon
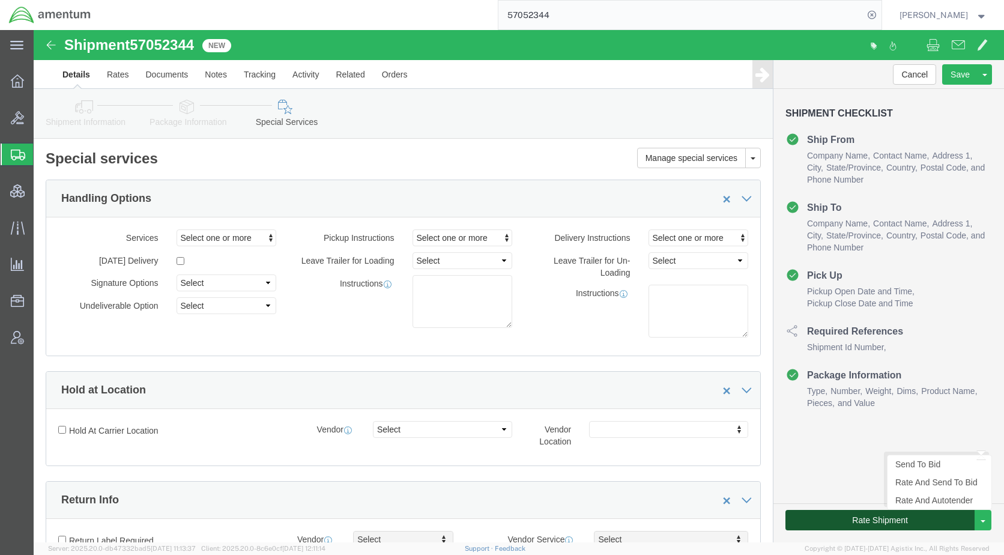
click button "Rate Shipment"
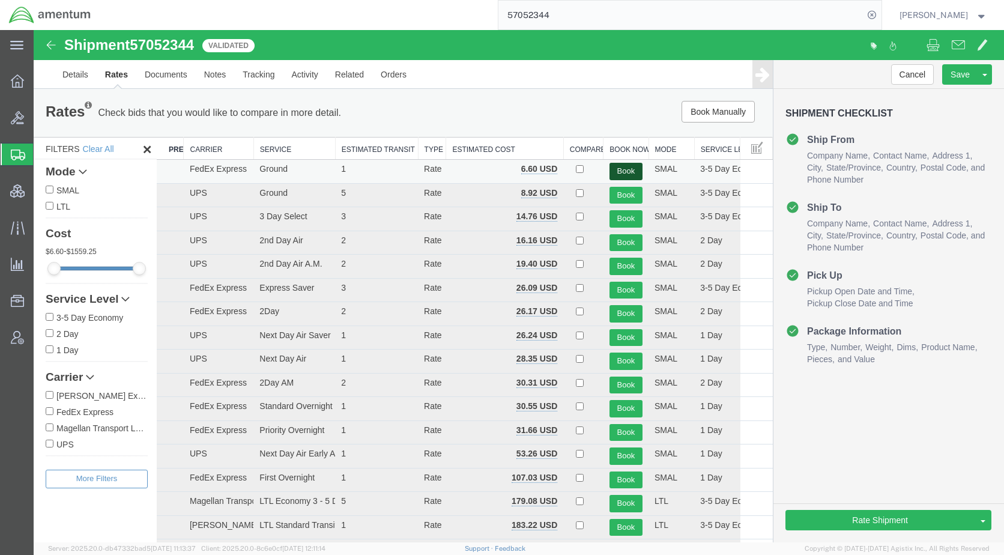
click at [610, 173] on button "Book" at bounding box center [625, 171] width 33 height 17
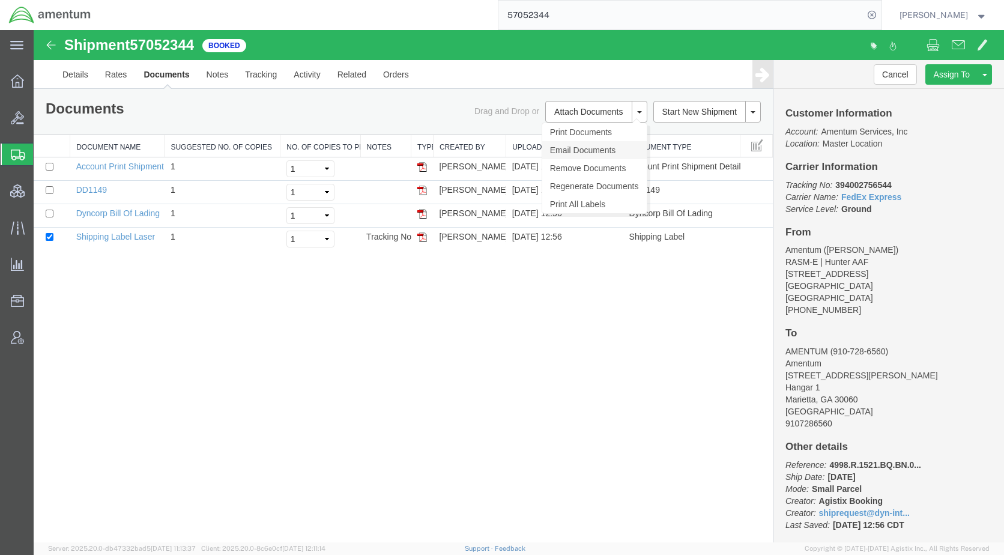
click at [599, 145] on link "Email Documents" at bounding box center [594, 150] width 104 height 18
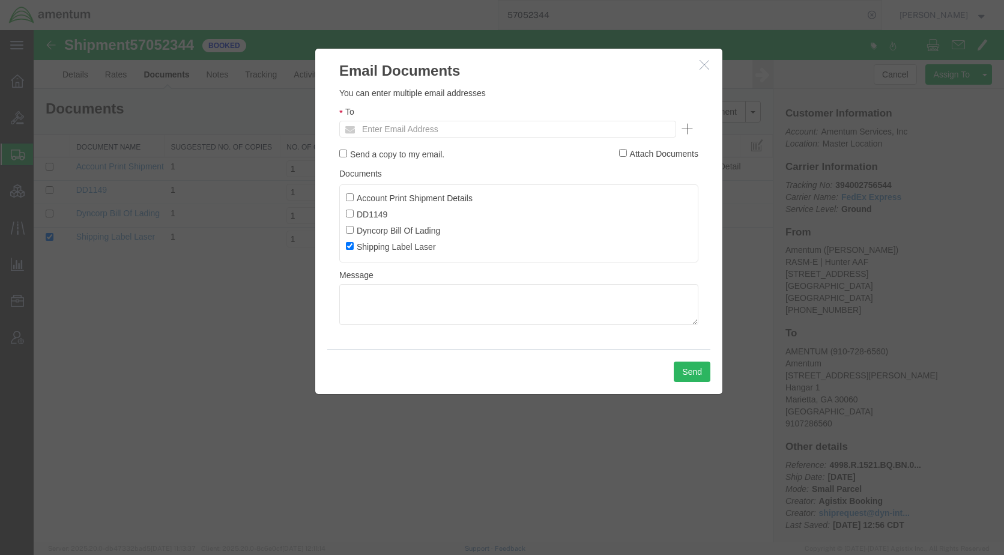
click at [495, 128] on ul "Enter Email Address" at bounding box center [507, 129] width 337 height 17
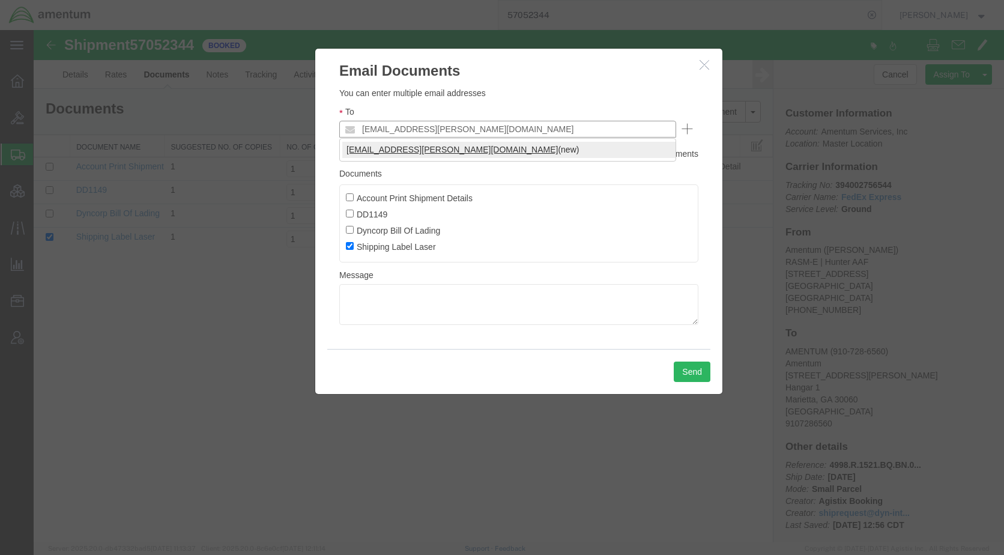
type input "[EMAIL_ADDRESS][PERSON_NAME][DOMAIN_NAME]"
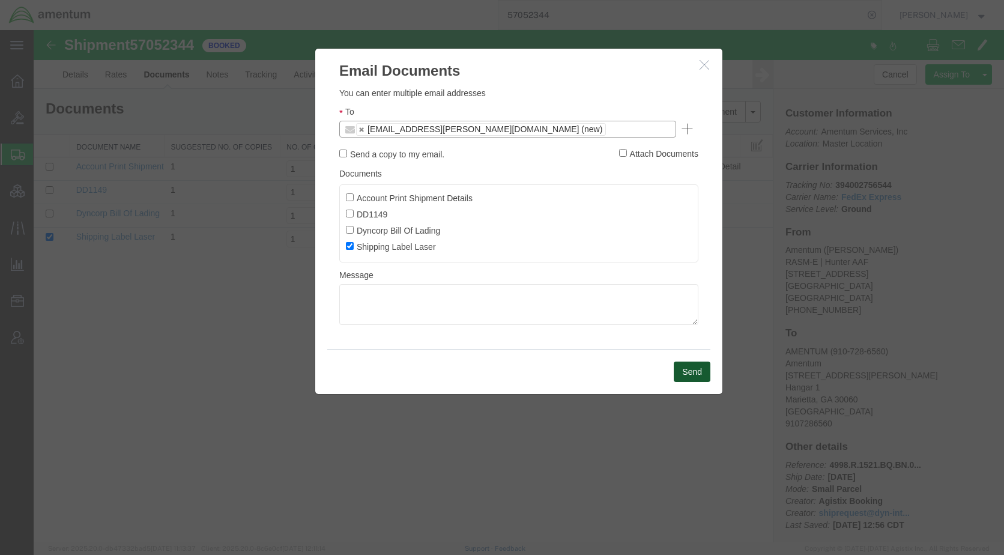
click at [701, 374] on button "Send" at bounding box center [692, 371] width 37 height 20
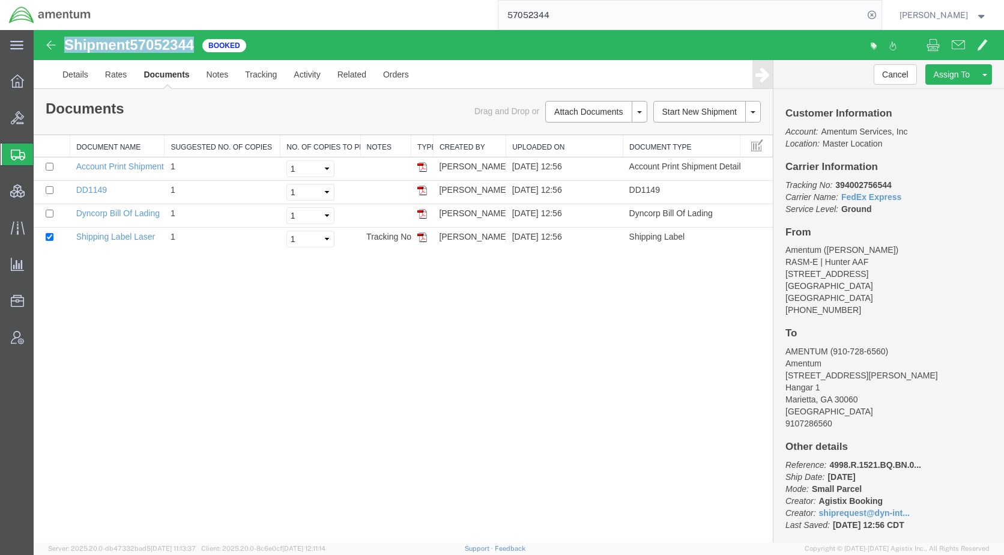
drag, startPoint x: 187, startPoint y: 41, endPoint x: 68, endPoint y: 44, distance: 119.5
click at [68, 44] on div "Shipment 57052344 4 of 4 Booked" at bounding box center [277, 48] width 484 height 23
copy h1 "Shipment 57052344"
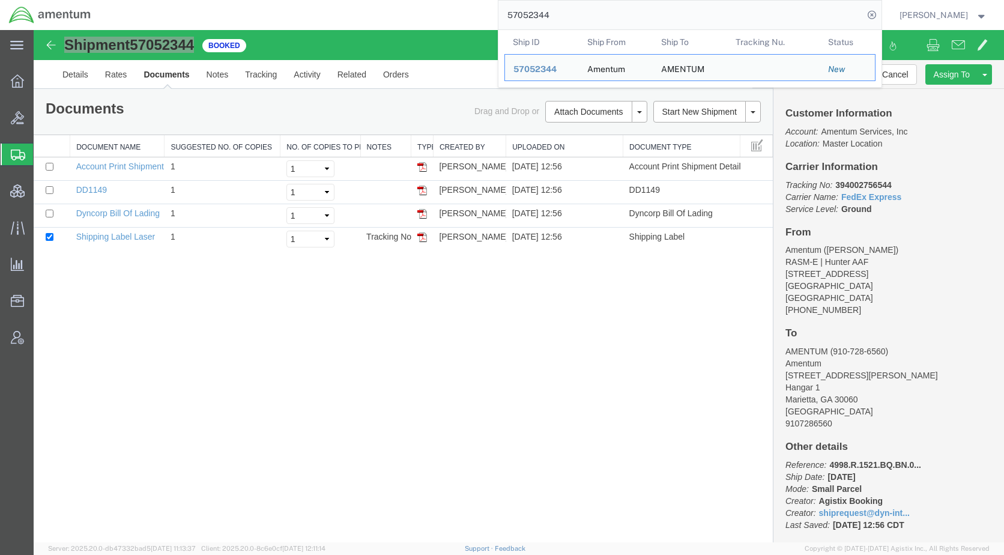
drag, startPoint x: 631, startPoint y: 14, endPoint x: 439, endPoint y: 29, distance: 192.0
click at [439, 29] on div "57052344 Ship ID Ship From Ship To Tracking Nu. Status Ship ID 57052344 Ship Fr…" at bounding box center [491, 15] width 782 height 30
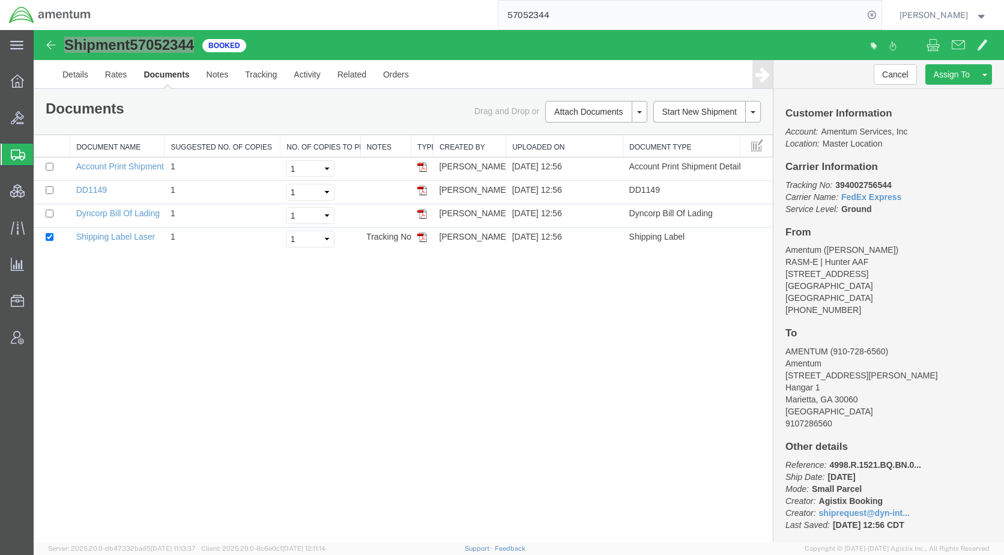
paste input "497"
type input "57052497"
click at [880, 14] on icon at bounding box center [871, 15] width 17 height 17
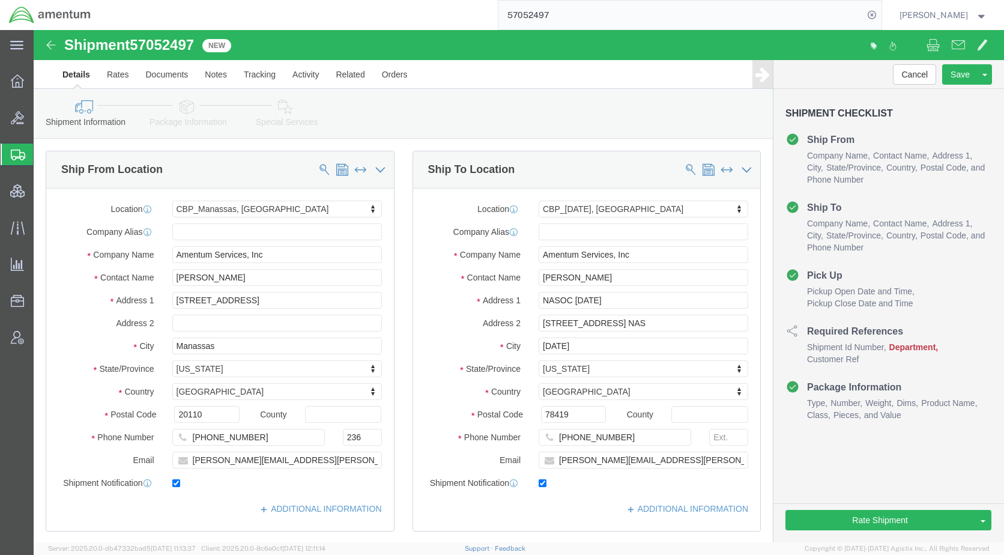
select select "49925"
select select "69291"
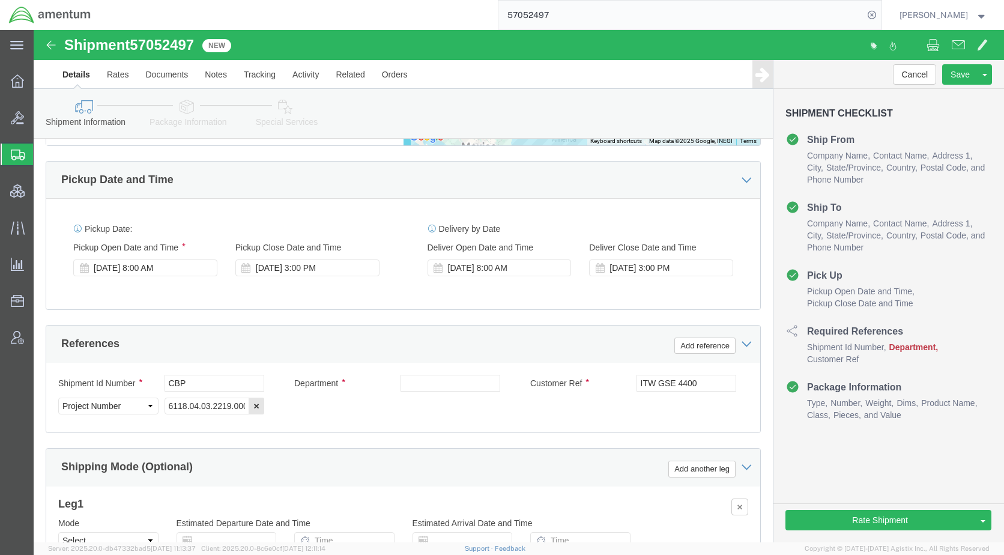
scroll to position [600, 0]
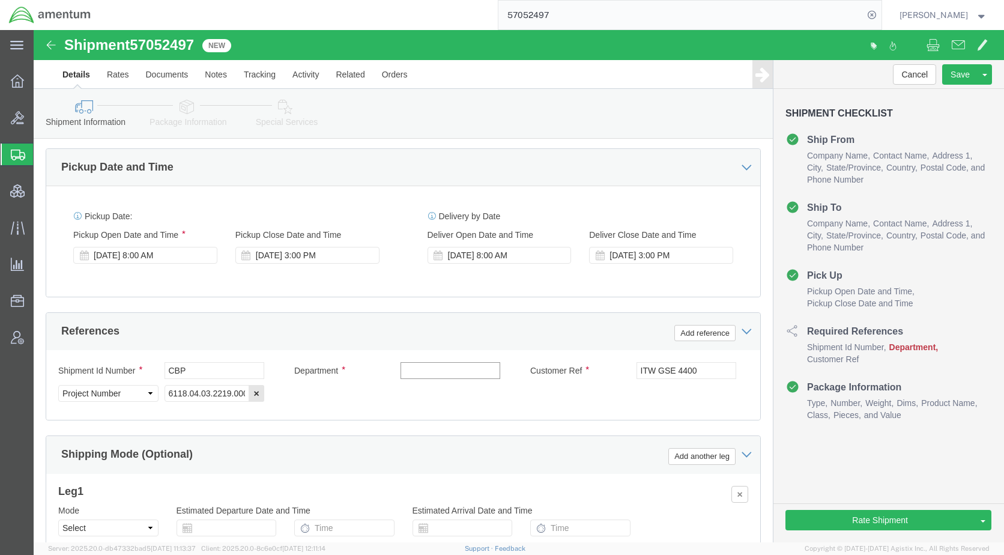
click input "text"
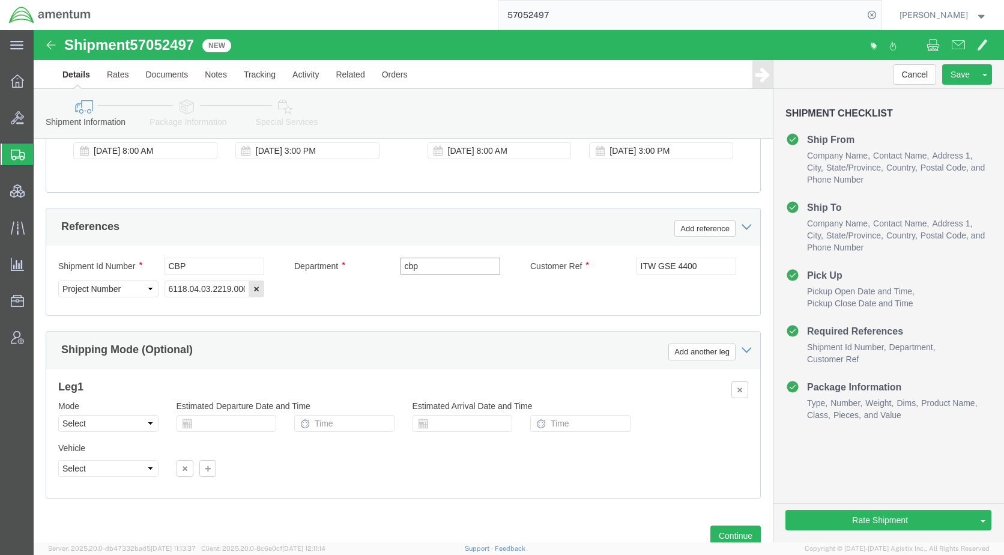
scroll to position [745, 0]
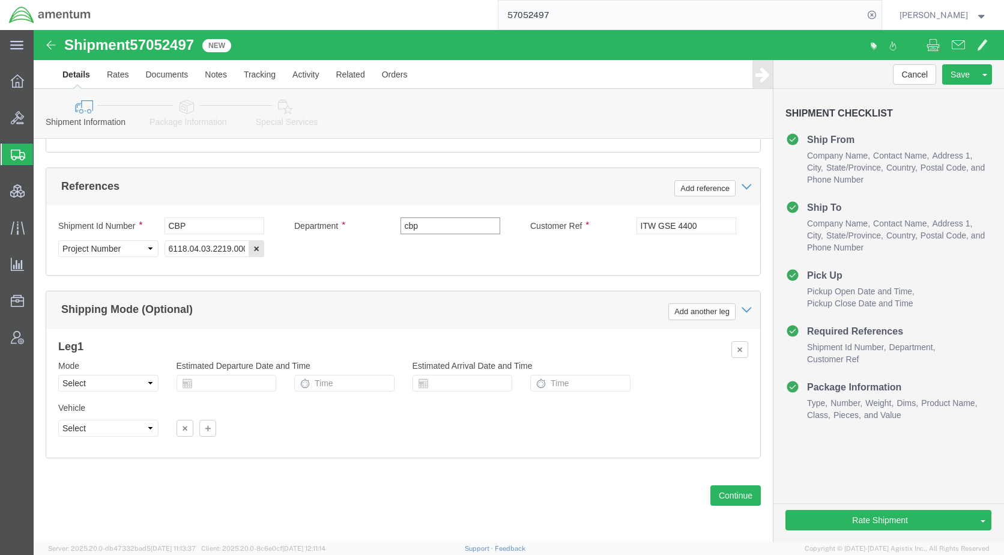
type input "cbp"
click icon
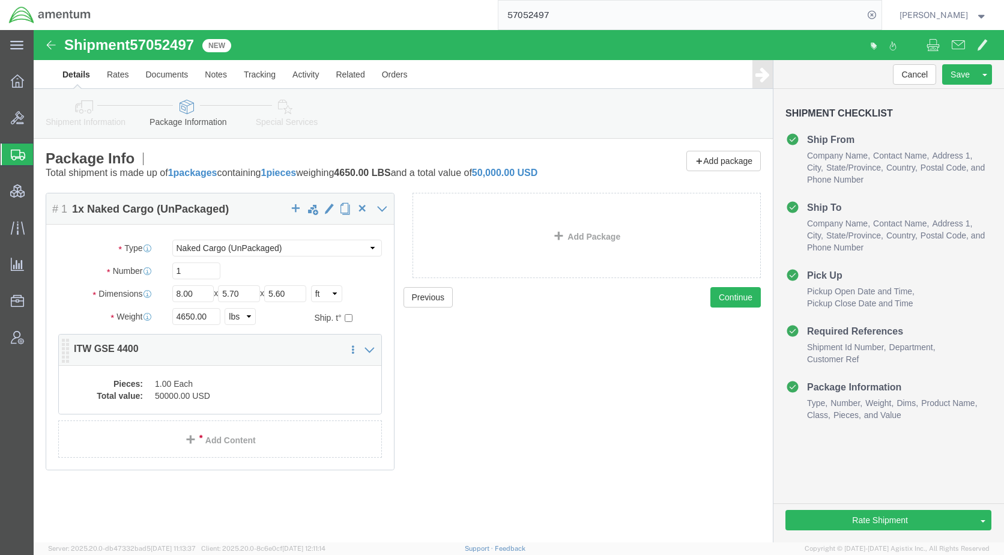
click dd "50000.00 USD"
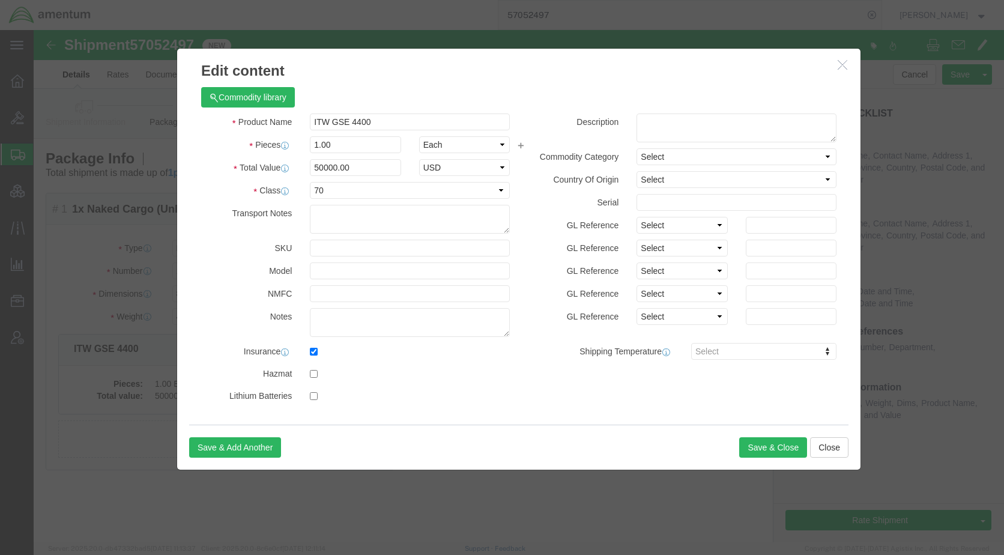
drag, startPoint x: 807, startPoint y: 34, endPoint x: 785, endPoint y: 40, distance: 23.2
click icon "button"
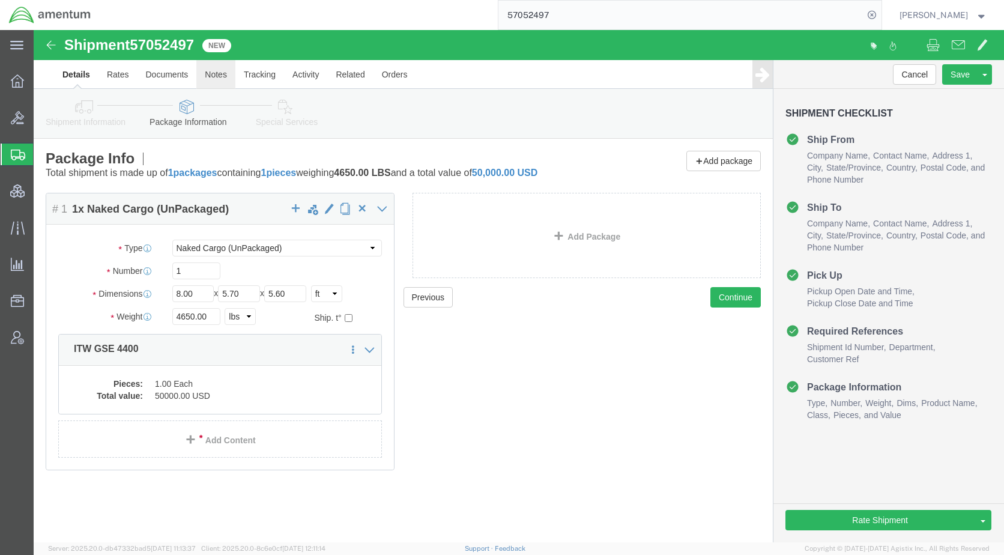
click link "Notes"
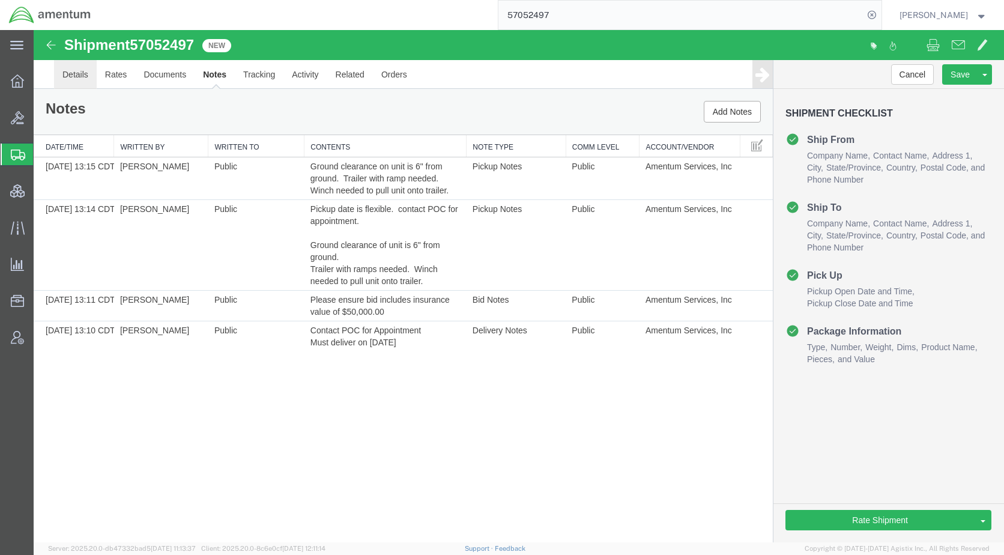
click at [74, 79] on link "Details" at bounding box center [75, 74] width 43 height 29
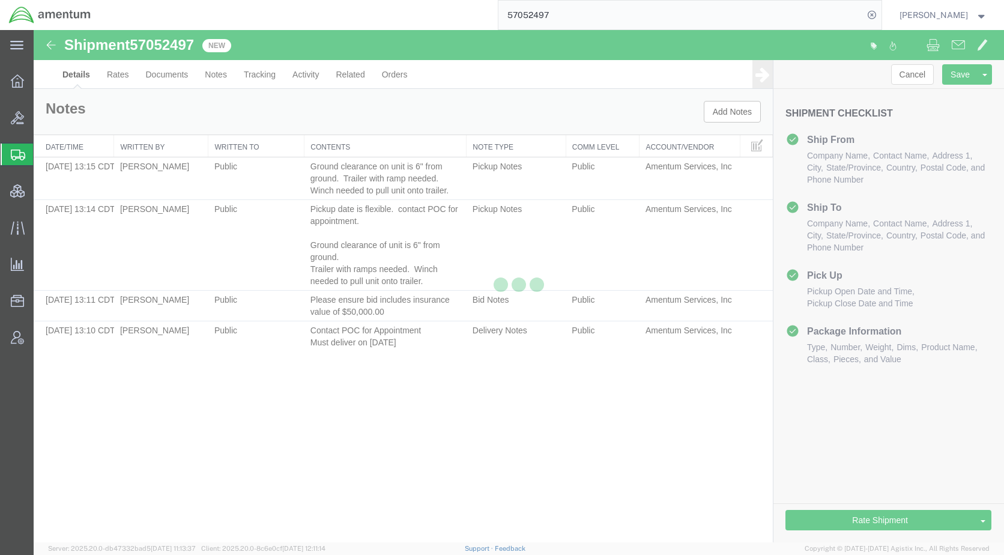
select select "49925"
select select "69291"
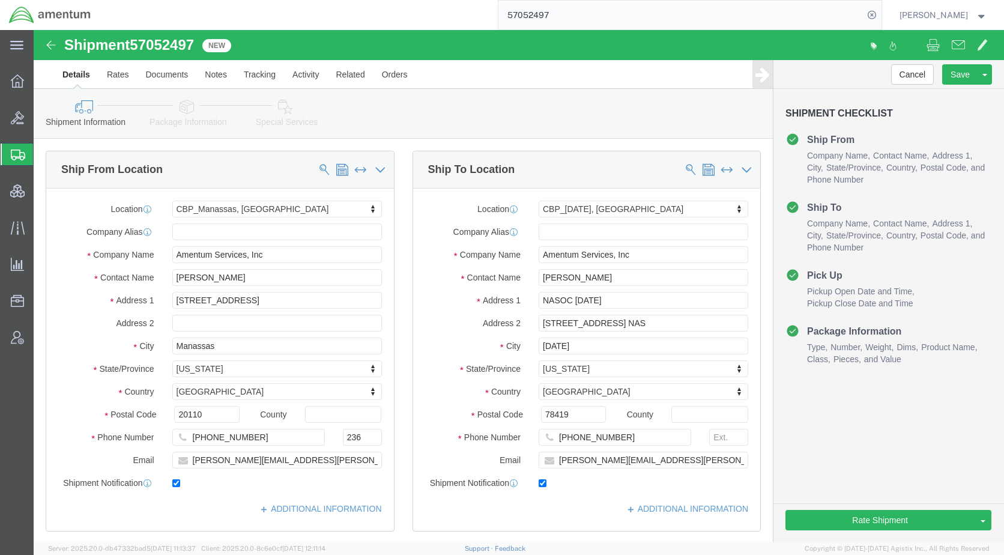
click icon
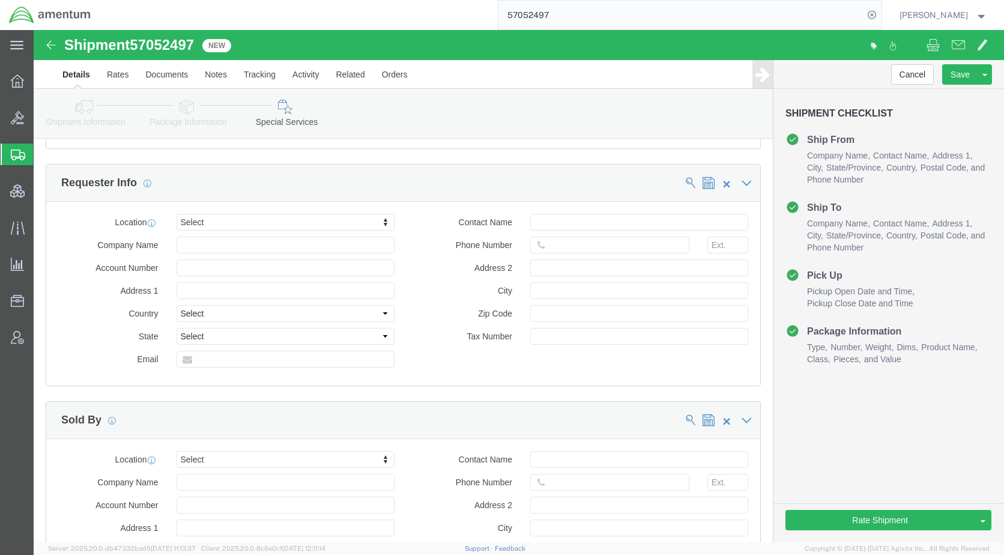
scroll to position [1561, 0]
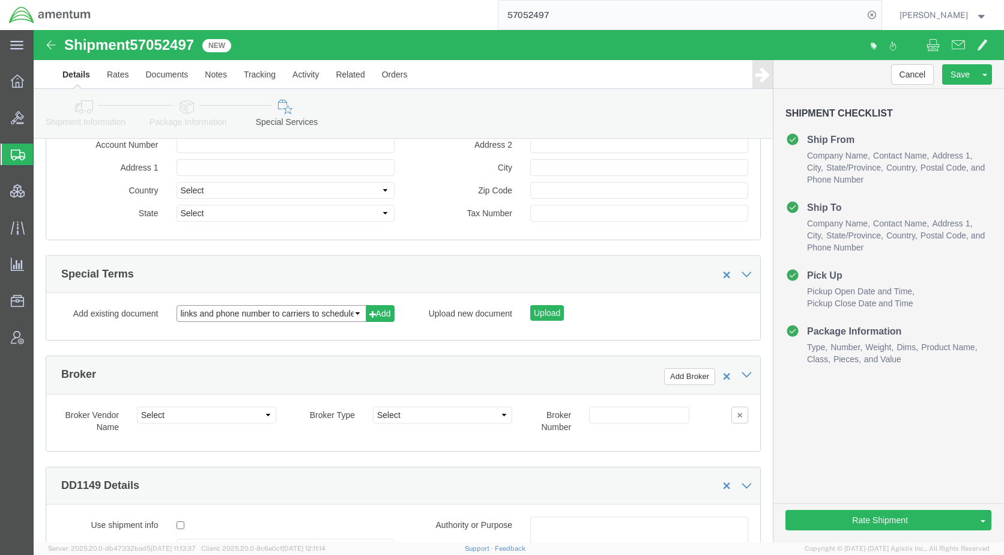
click select "links and phone number to carriers to schedule a pickup instructions for US imp…"
select select "109858247"
click select "links and phone number to carriers to schedule a pickup instructions for US imp…"
click button "Add"
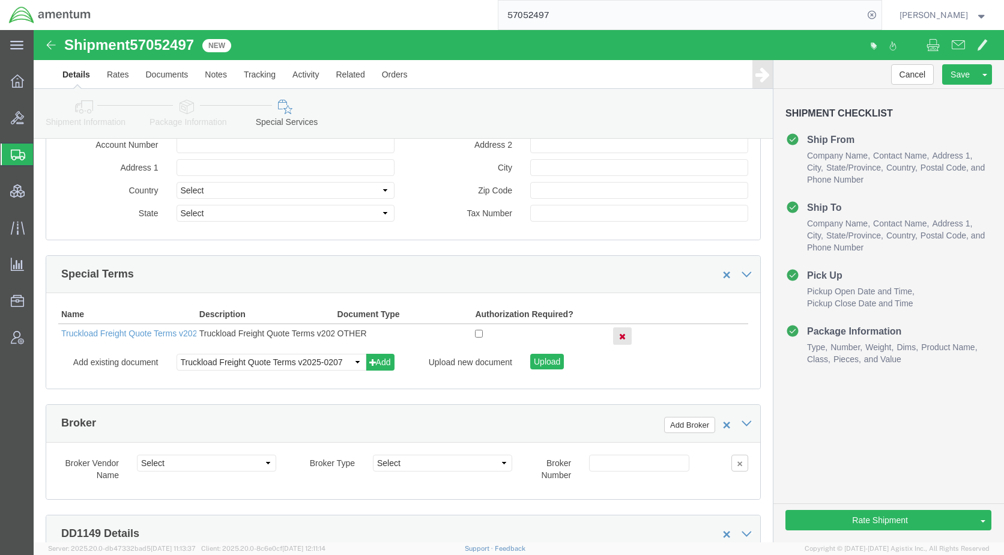
click link "Shipment Information"
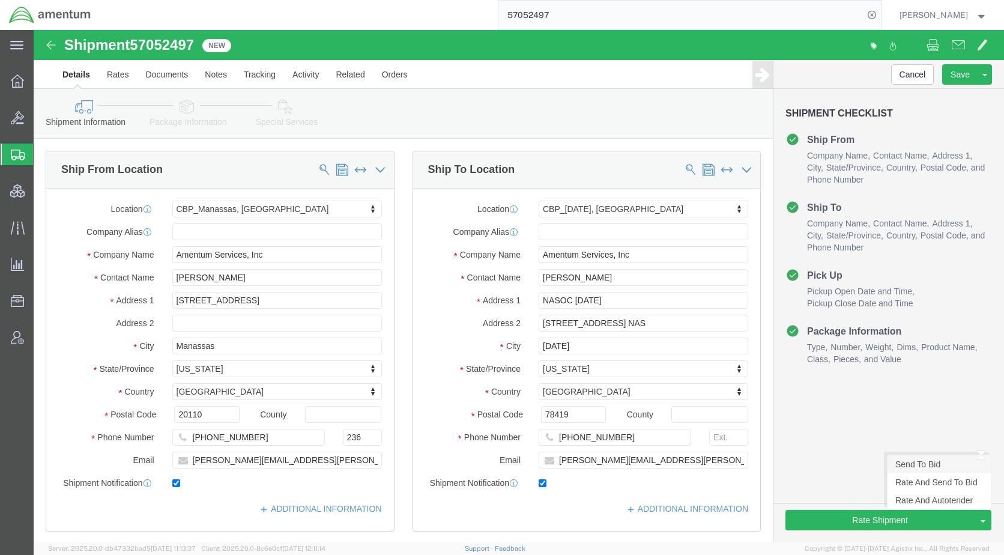
click link "Send To Bid"
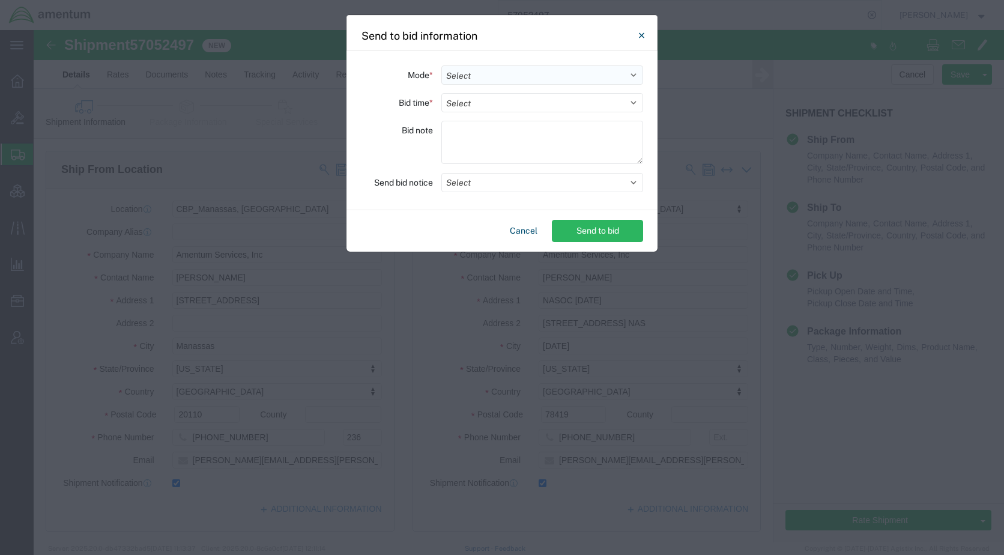
drag, startPoint x: 481, startPoint y: 69, endPoint x: 481, endPoint y: 76, distance: 6.6
click at [481, 69] on select "Select Small Parcel Truckload Air Rail Less than Truckload Ocean Freight Multi-…" at bounding box center [542, 74] width 202 height 19
select select "TL"
click at [441, 65] on select "Select Small Parcel Truckload Air Rail Less than Truckload Ocean Freight Multi-…" at bounding box center [542, 74] width 202 height 19
click at [483, 108] on select "Select 30 Min (Rush) 1 Hour (Rush) 2 Hours (Rush) 4 Hours (Rush) 8 Hours (Rush)…" at bounding box center [542, 102] width 202 height 19
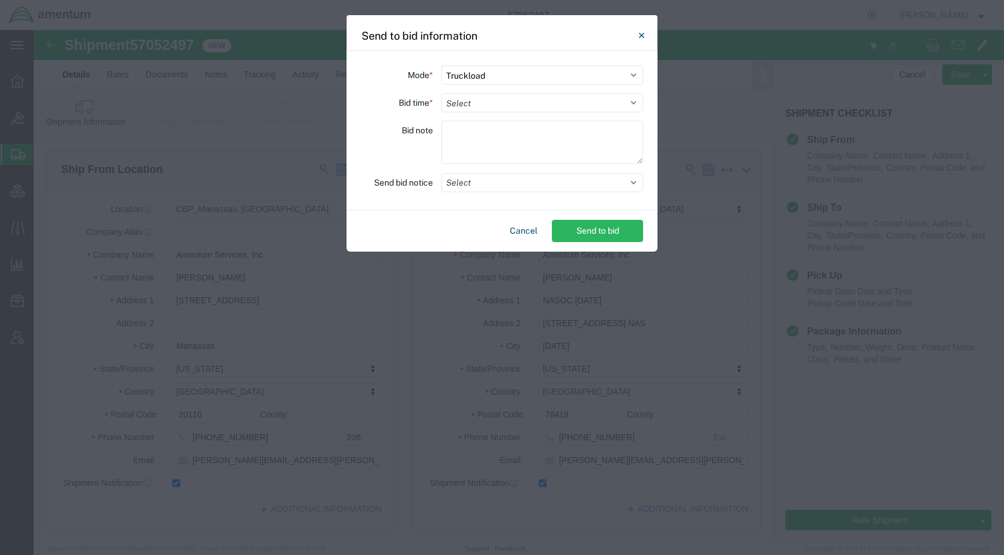
select select "24"
click at [441, 93] on select "Select 30 Min (Rush) 1 Hour (Rush) 2 Hours (Rush) 4 Hours (Rush) 8 Hours (Rush)…" at bounding box center [542, 102] width 202 height 19
click at [487, 181] on button "Select" at bounding box center [542, 182] width 202 height 19
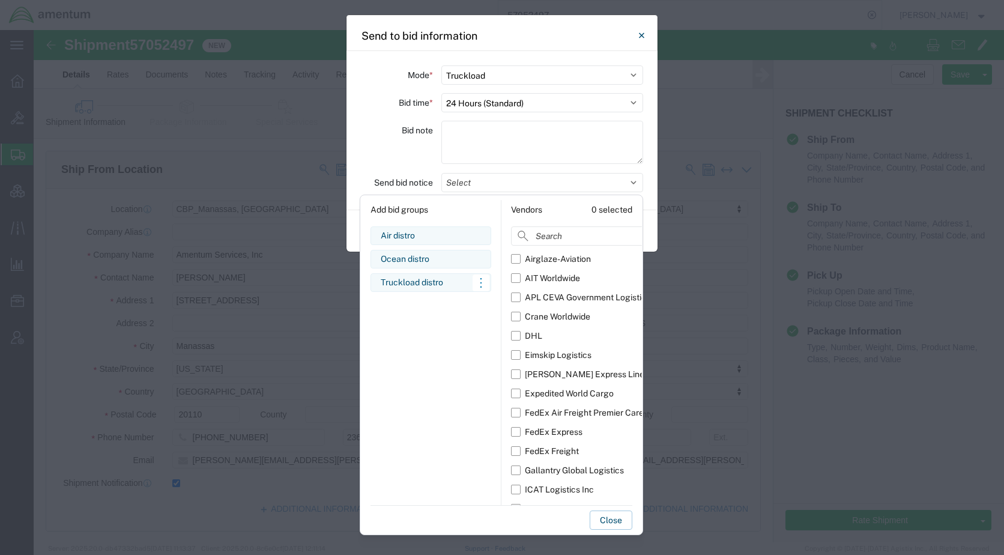
click at [418, 282] on div "Truckload distro" at bounding box center [431, 282] width 100 height 13
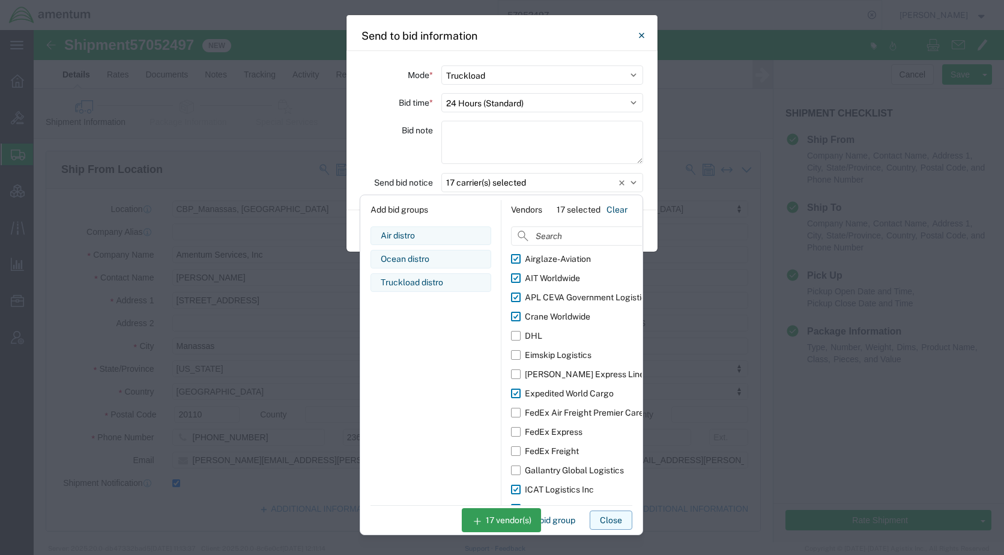
click at [611, 519] on button "Close" at bounding box center [610, 519] width 43 height 19
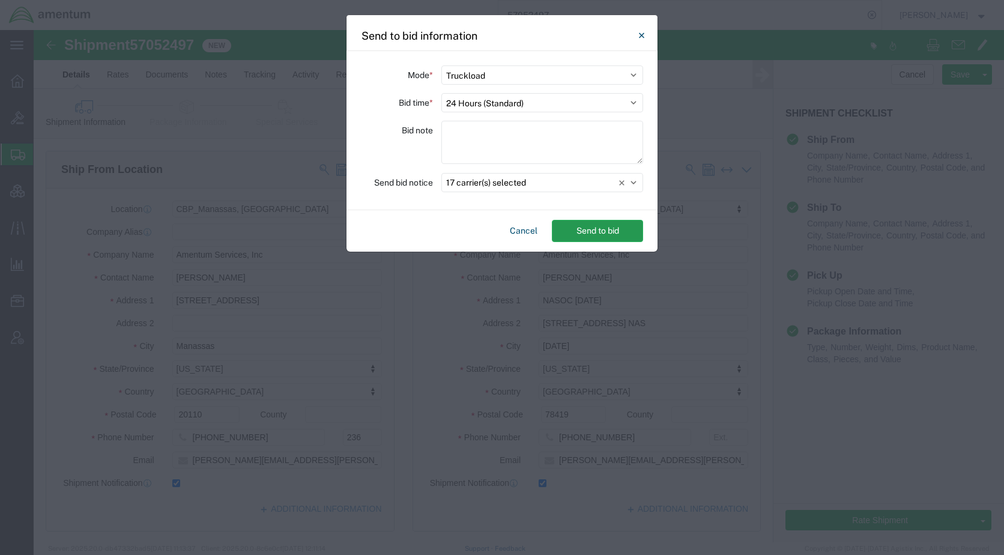
click at [594, 232] on button "Send to bid" at bounding box center [597, 231] width 91 height 22
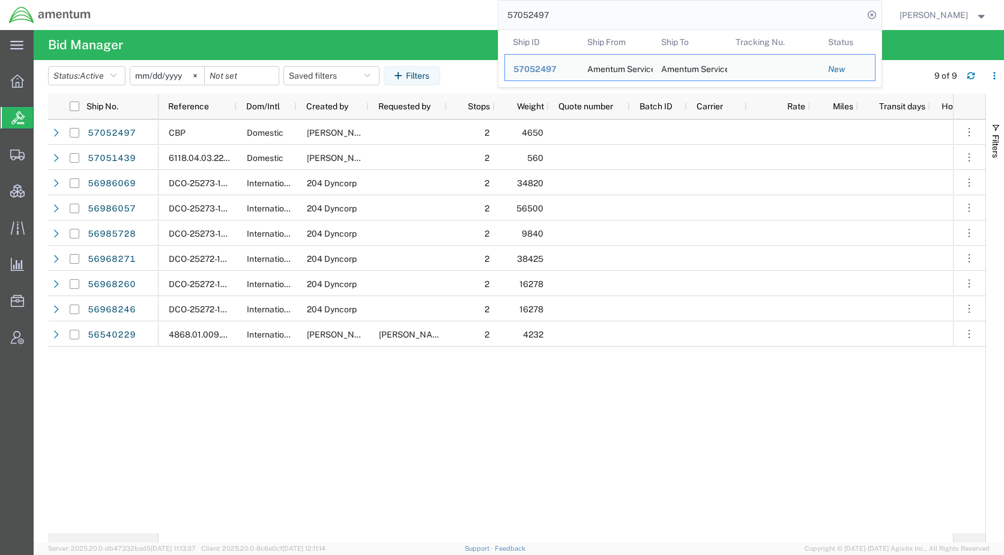
drag, startPoint x: 520, startPoint y: 29, endPoint x: 424, endPoint y: 36, distance: 96.3
click at [424, 36] on div "main_menu Created with Sketch. Collapse Menu Overview Bids Shipments Shipment M…" at bounding box center [502, 292] width 1004 height 525
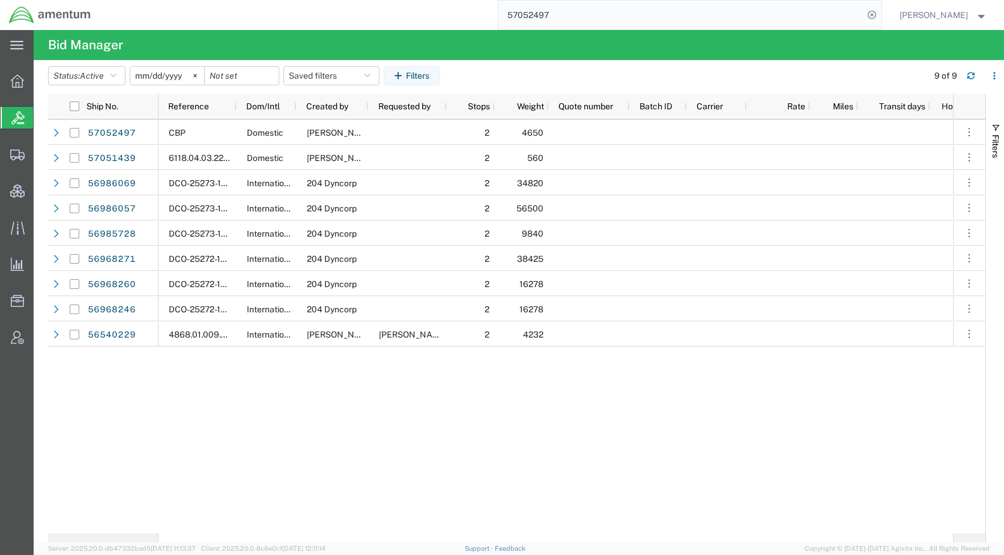
paste input "3173"
click at [880, 16] on icon at bounding box center [871, 15] width 17 height 17
type input "57053173"
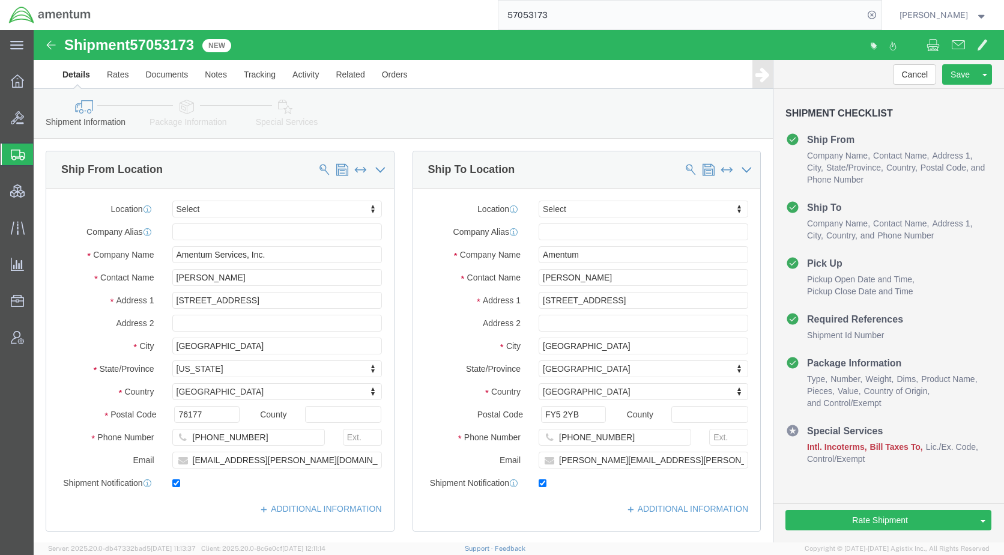
select select
click icon
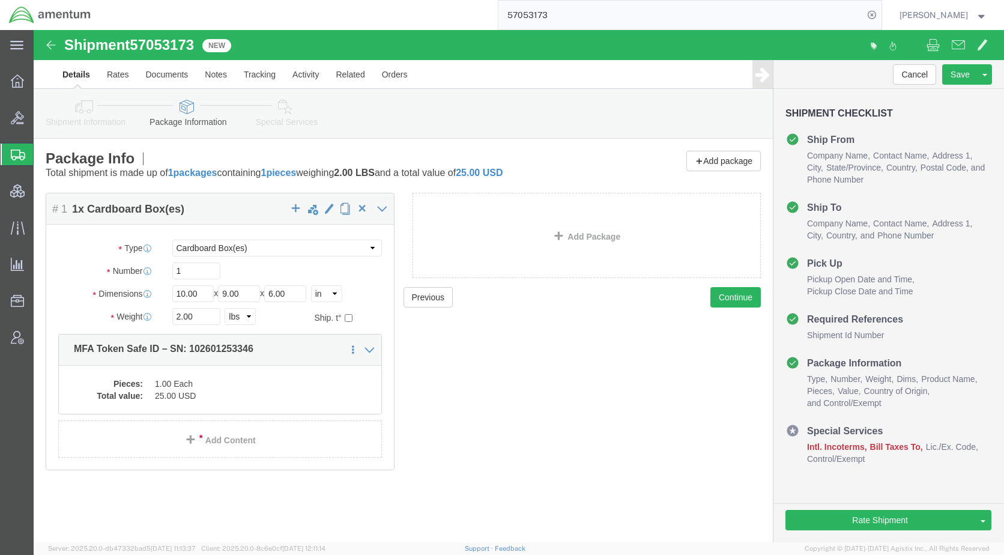
click icon
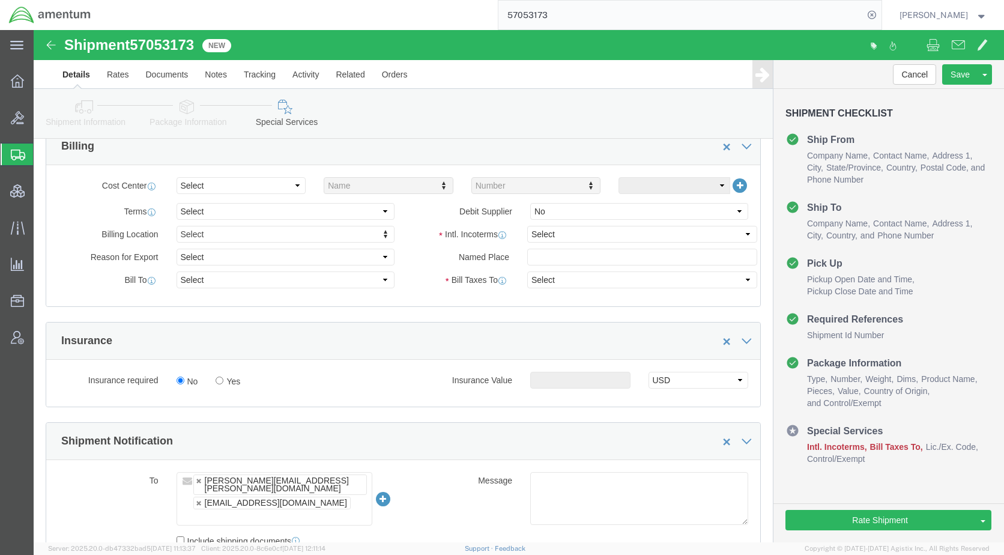
scroll to position [600, 0]
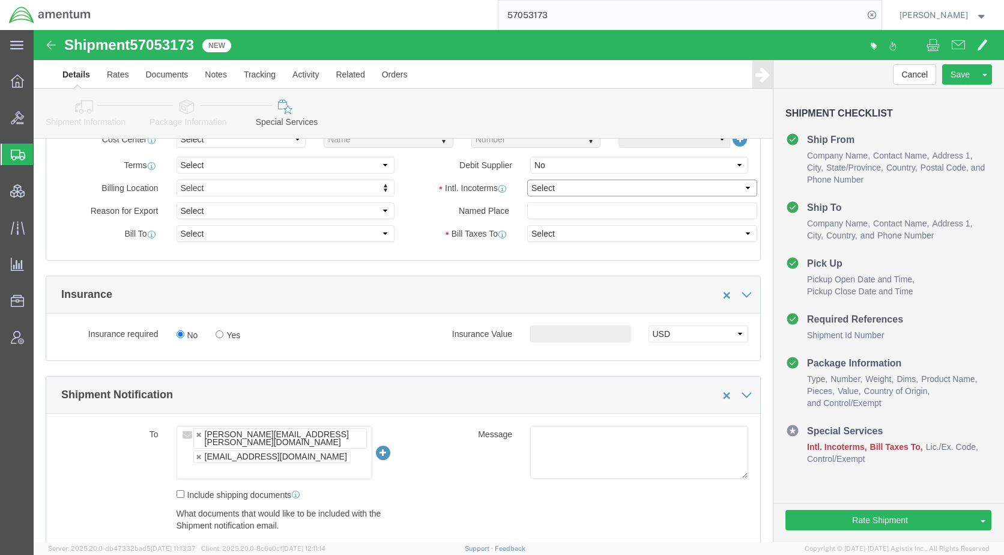
click select "Select Carriage Insurance Paid Carriage Paid To Cost and Freight Cost Insurance…"
select select "DDP"
click select "Select Carriage Insurance Paid Carriage Paid To Cost and Freight Cost Insurance…"
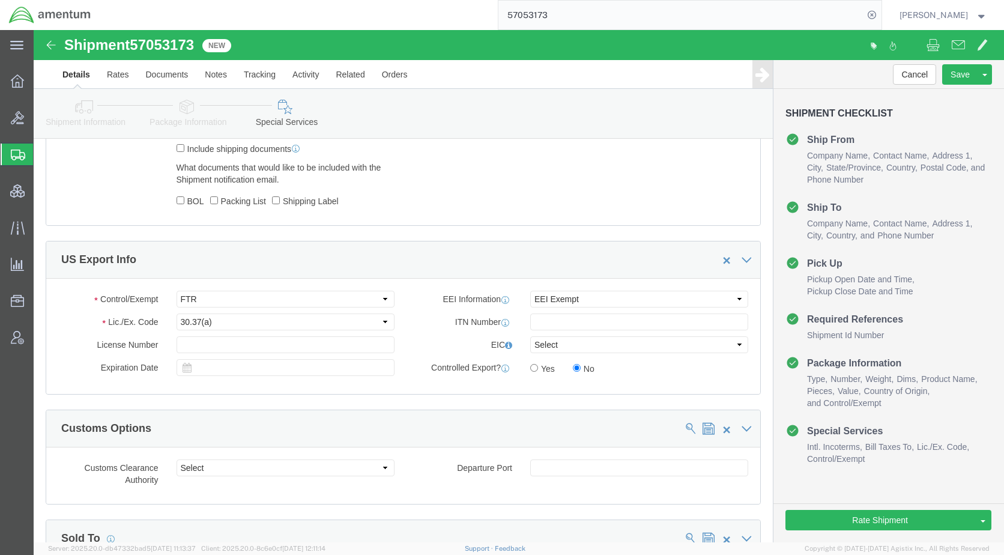
scroll to position [960, 0]
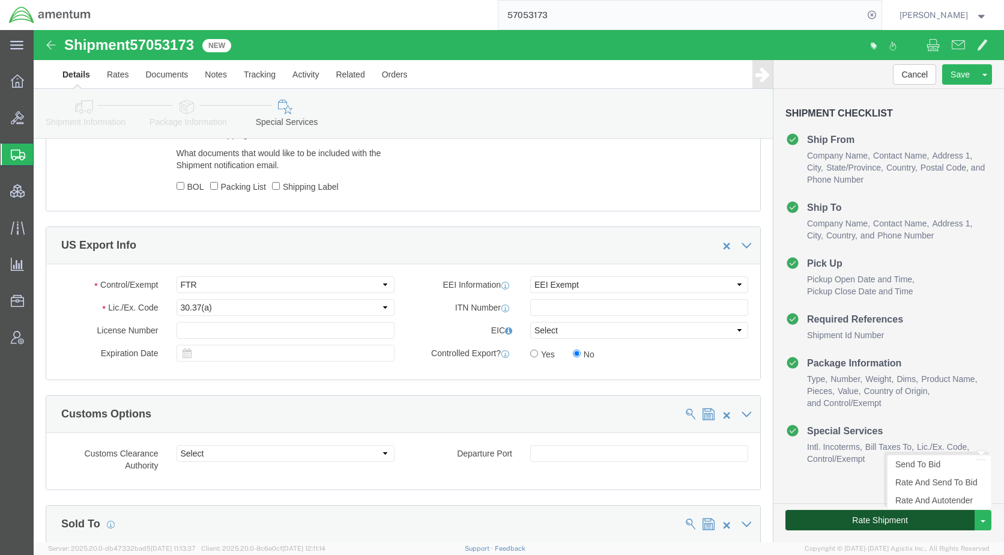
click button "Rate Shipment"
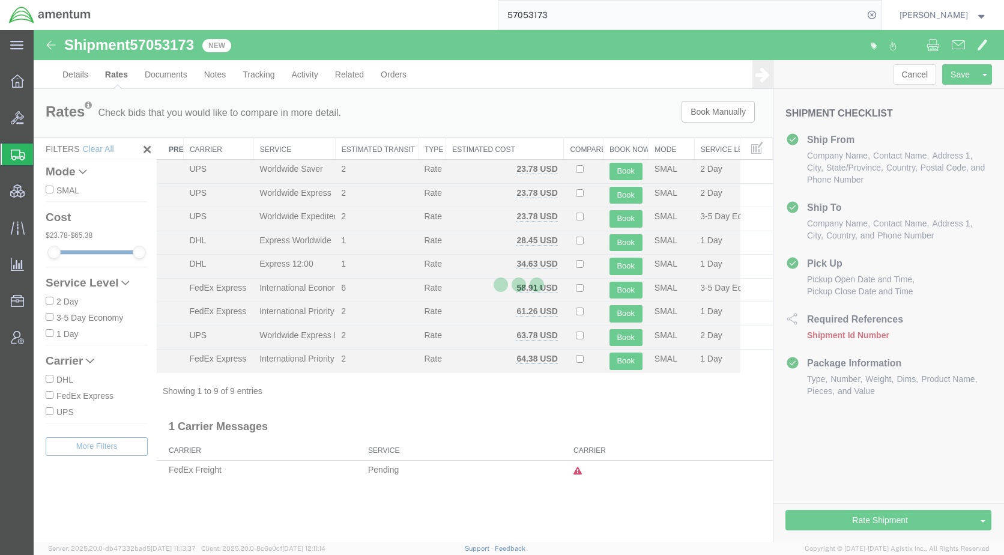
scroll to position [0, 0]
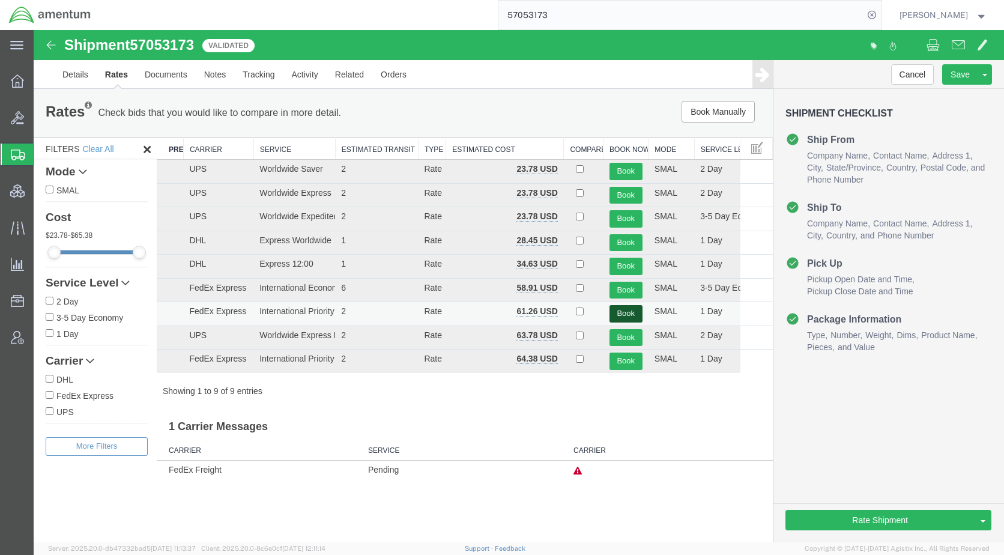
click at [634, 307] on button "Book" at bounding box center [625, 313] width 33 height 17
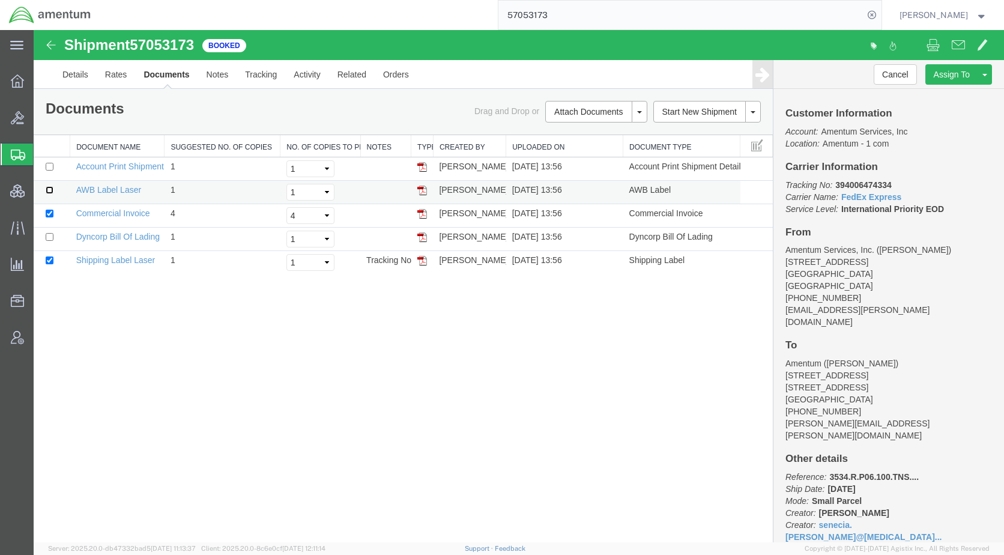
click at [52, 187] on input "checkbox" at bounding box center [50, 190] width 8 height 8
checkbox input "true"
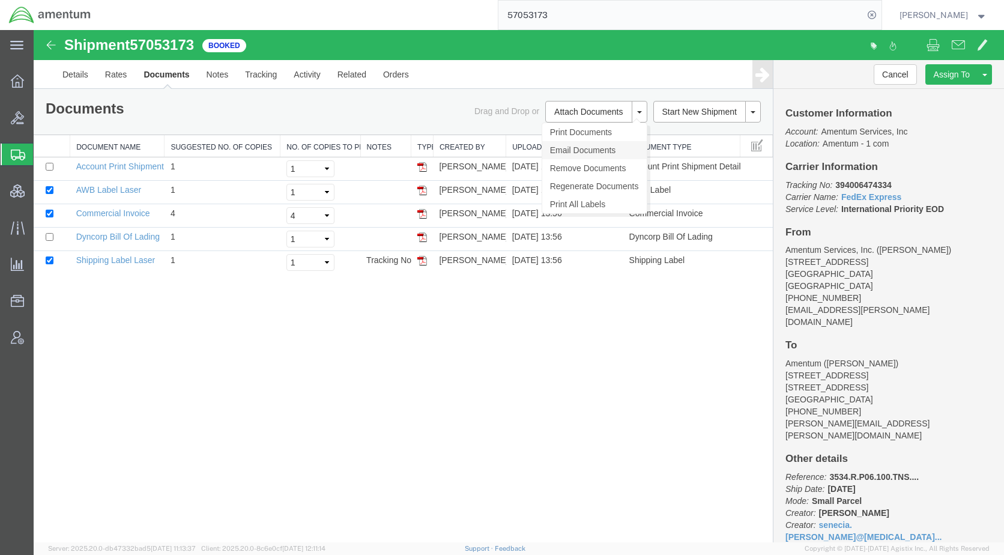
click at [579, 149] on link "Email Documents" at bounding box center [594, 150] width 104 height 18
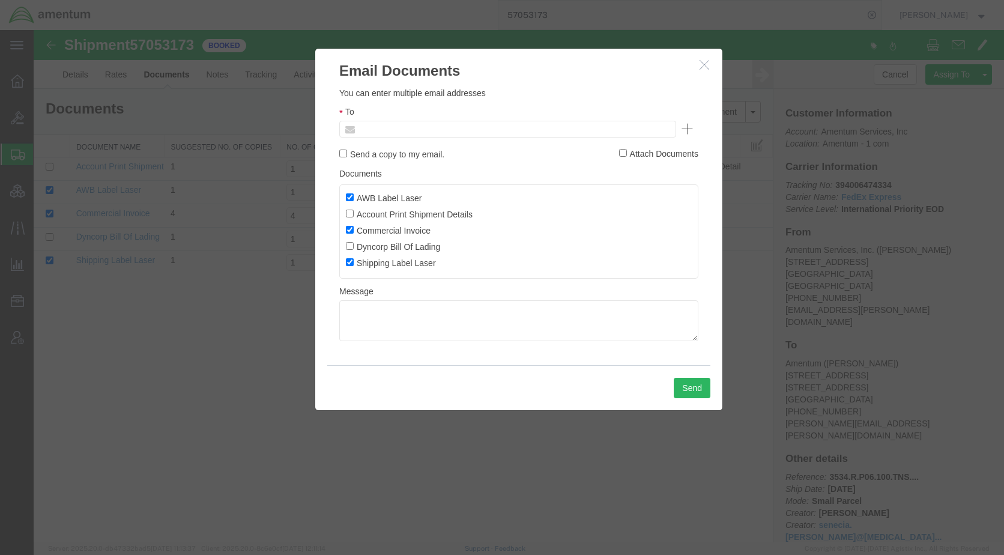
click at [447, 133] on input "text" at bounding box center [426, 129] width 140 height 16
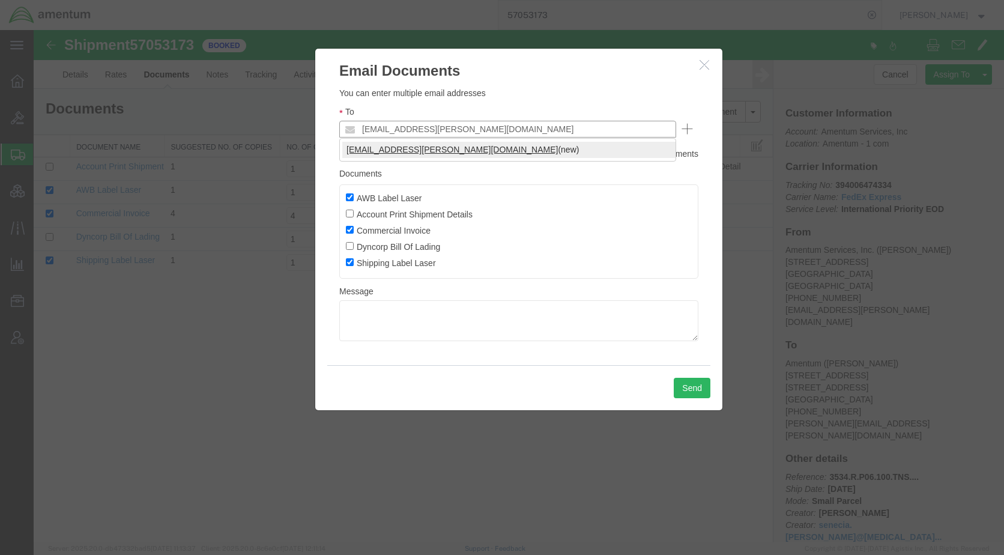
type input "[EMAIL_ADDRESS][PERSON_NAME][DOMAIN_NAME]"
click at [690, 394] on button "Send" at bounding box center [692, 388] width 37 height 20
